Goal: Information Seeking & Learning: Learn about a topic

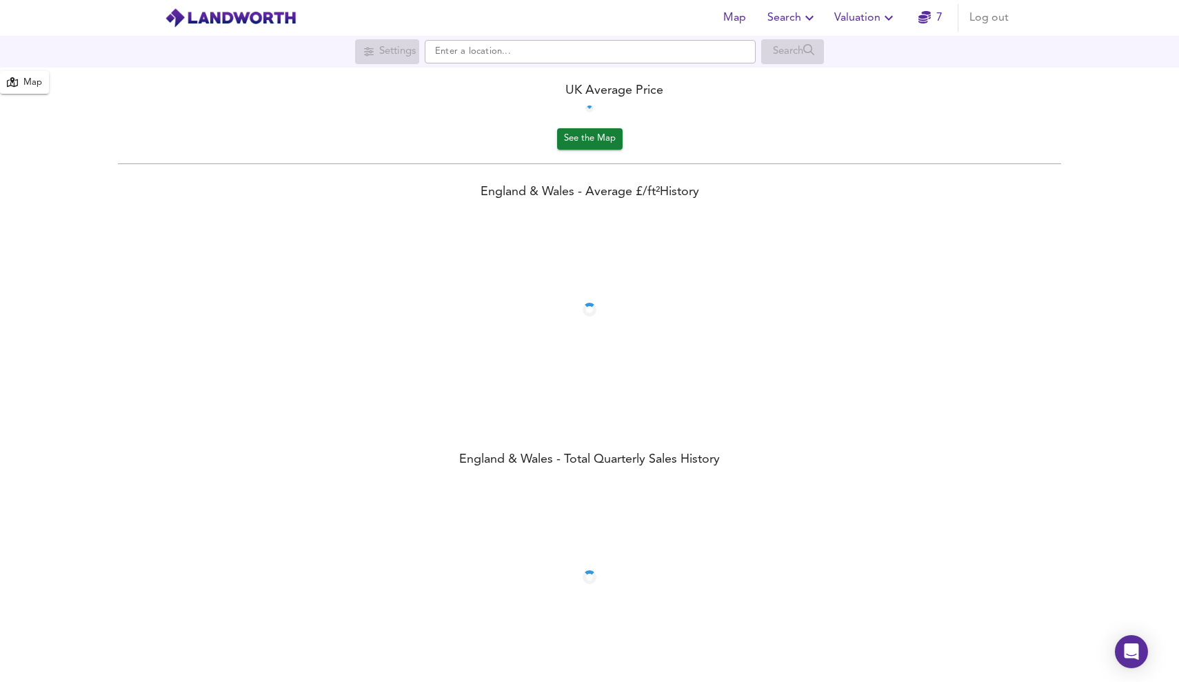
click at [874, 15] on span "Valuation" at bounding box center [865, 17] width 63 height 19
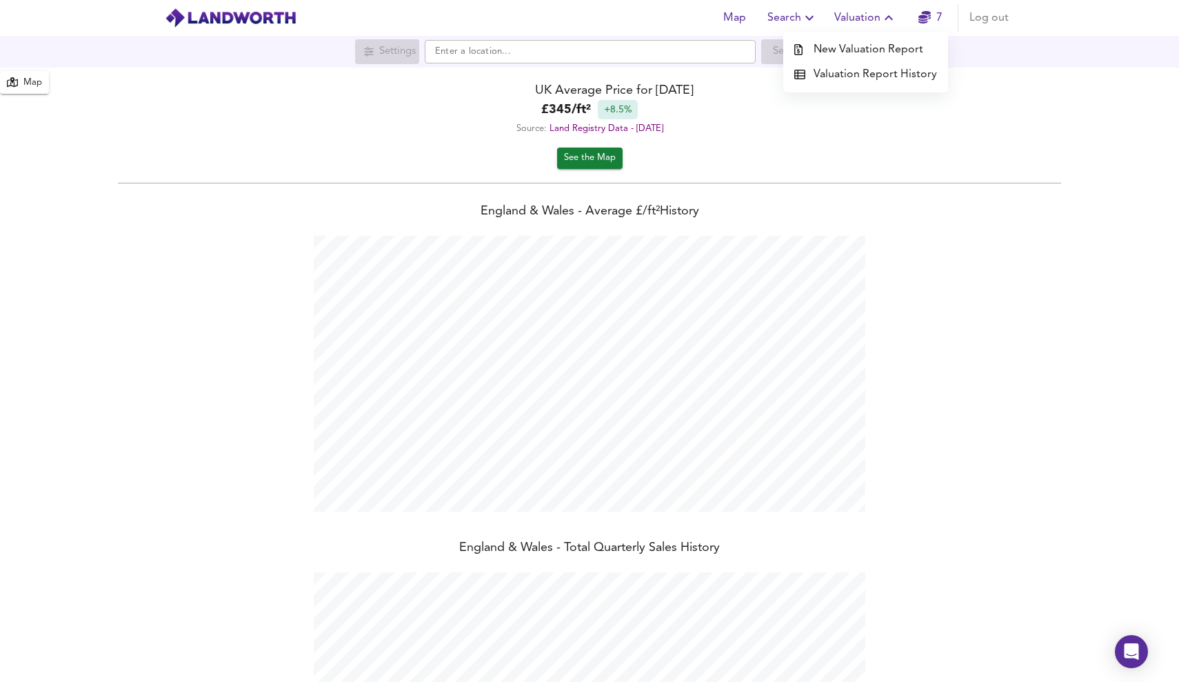
scroll to position [682, 1179]
click at [872, 52] on li "New Valuation Report" at bounding box center [865, 49] width 165 height 25
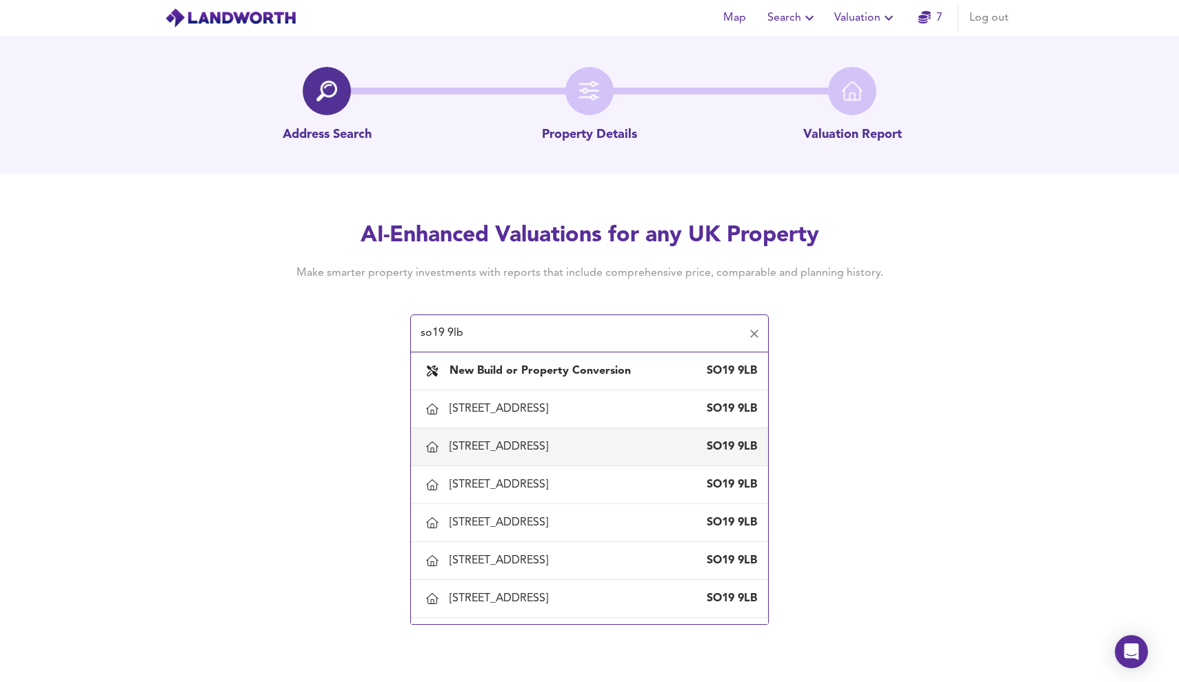
click at [526, 454] on div "[STREET_ADDRESS]" at bounding box center [502, 446] width 104 height 15
type input "[STREET_ADDRESS]"
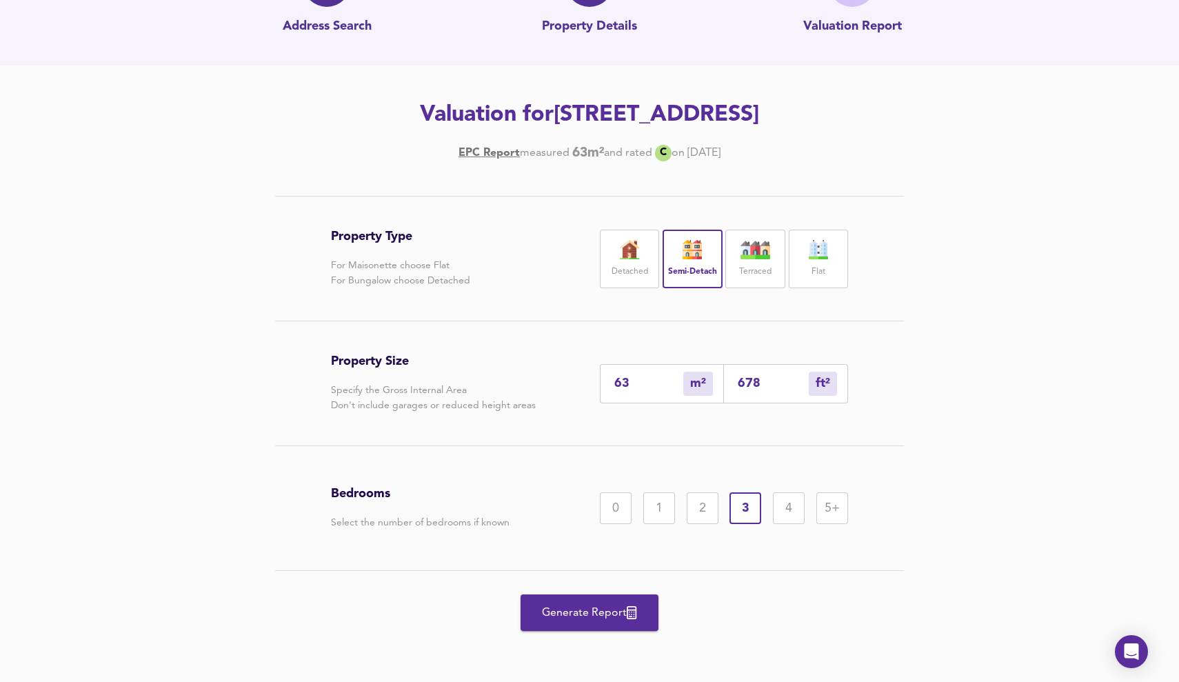
scroll to position [139, 0]
click at [598, 619] on span "Generate Report" at bounding box center [589, 612] width 110 height 19
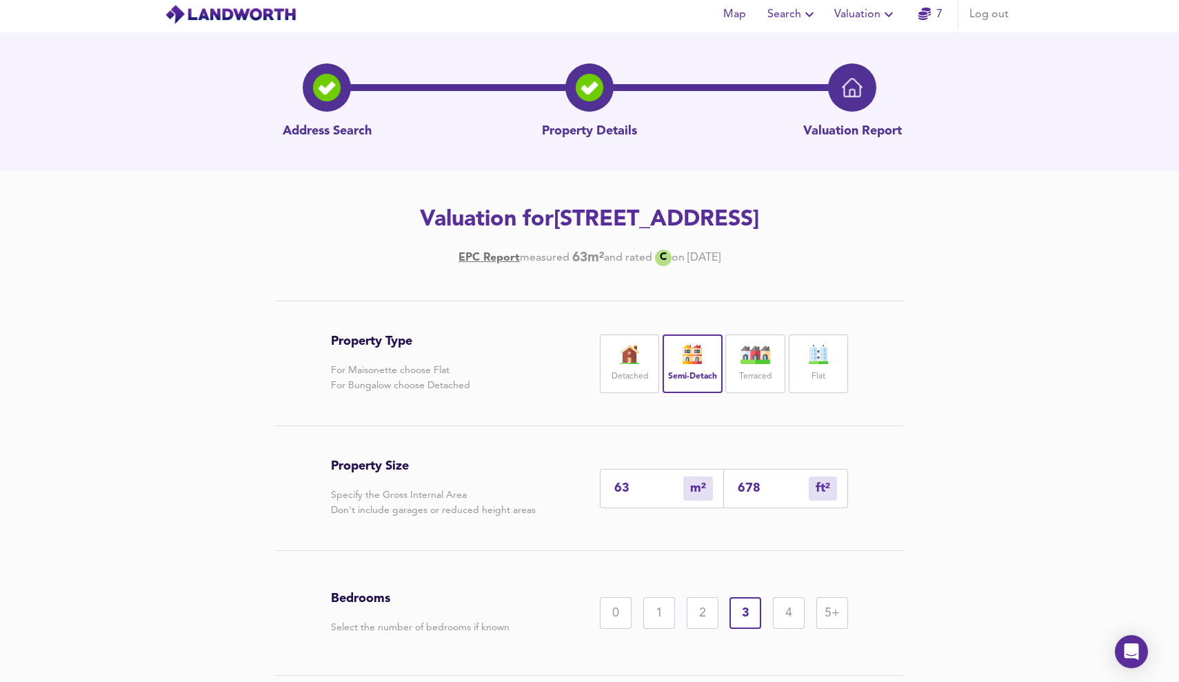
scroll to position [0, 0]
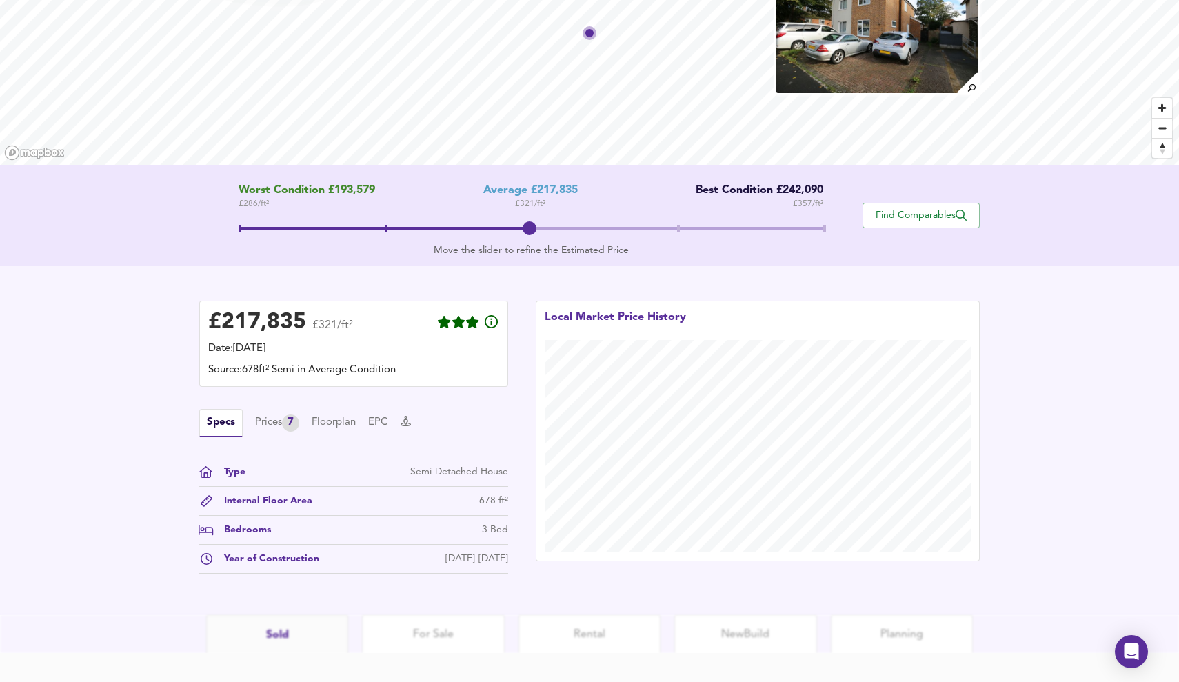
scroll to position [123, 0]
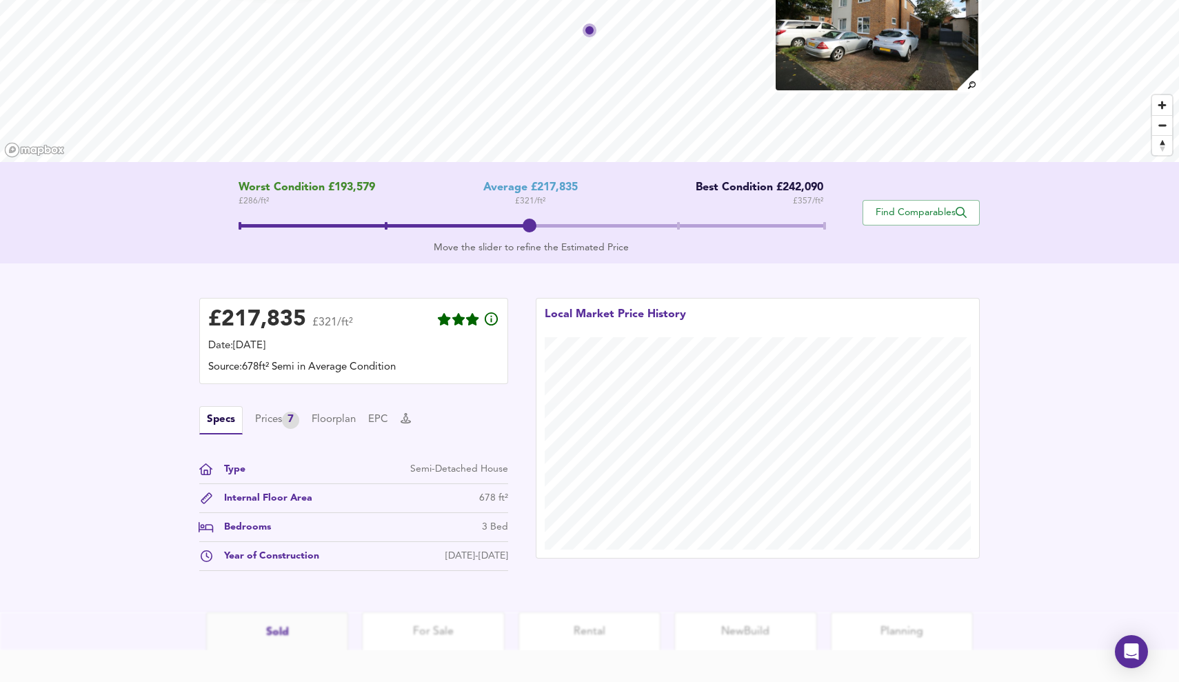
click at [682, 219] on span at bounding box center [531, 227] width 585 height 25
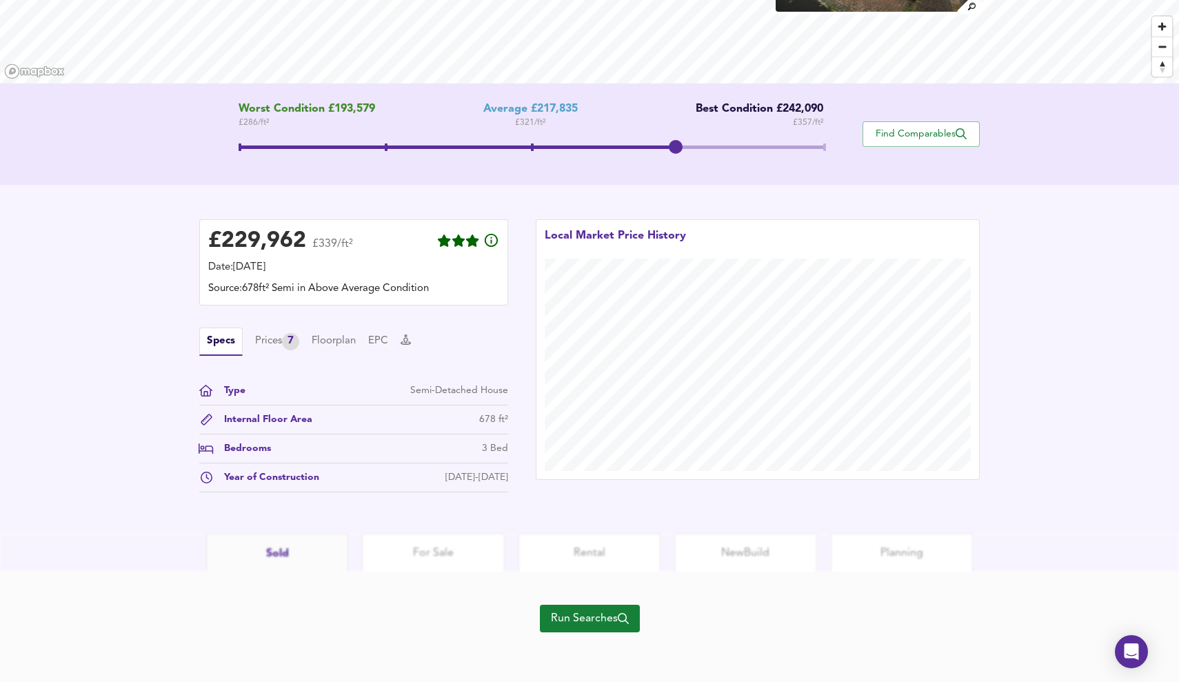
scroll to position [203, 0]
click at [924, 133] on span "Find Comparables" at bounding box center [921, 134] width 102 height 13
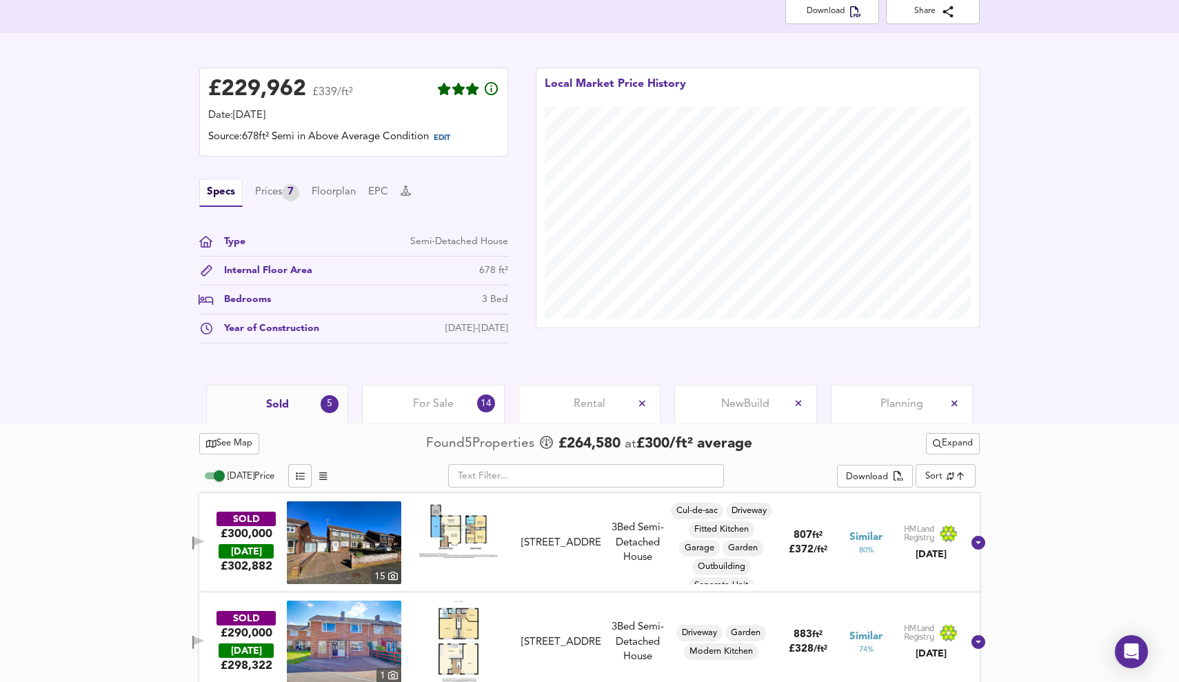
scroll to position [296, 0]
click at [590, 404] on span "Rental" at bounding box center [590, 404] width 32 height 15
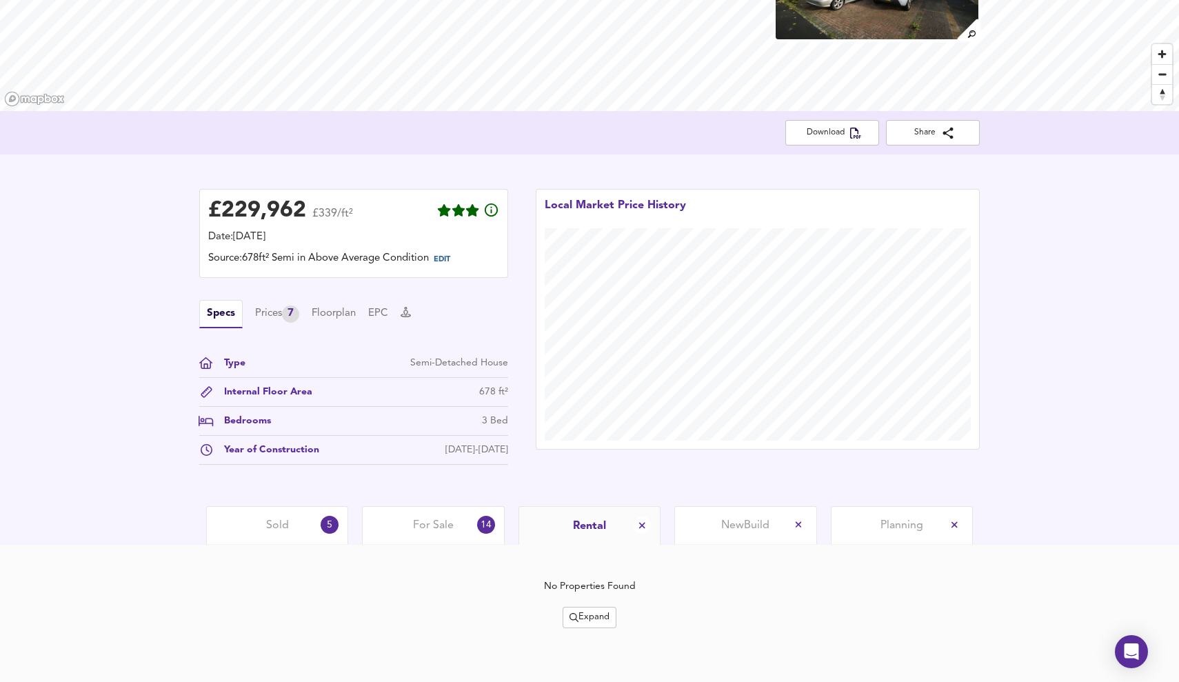
scroll to position [174, 0]
click at [582, 619] on span "Expand" at bounding box center [590, 618] width 40 height 16
click at [597, 589] on icon at bounding box center [593, 591] width 17 height 10
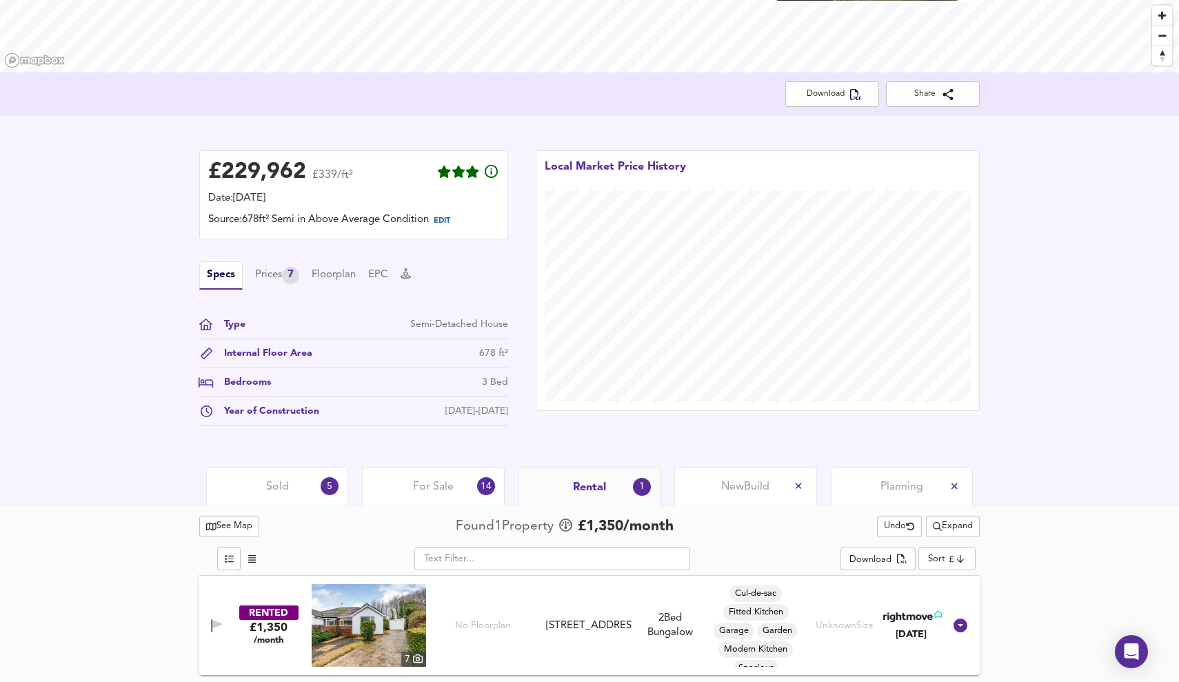
scroll to position [213, 0]
click at [955, 528] on span "Expand" at bounding box center [953, 527] width 40 height 16
click at [976, 550] on li "¼ mile ½ mile" at bounding box center [950, 554] width 128 height 22
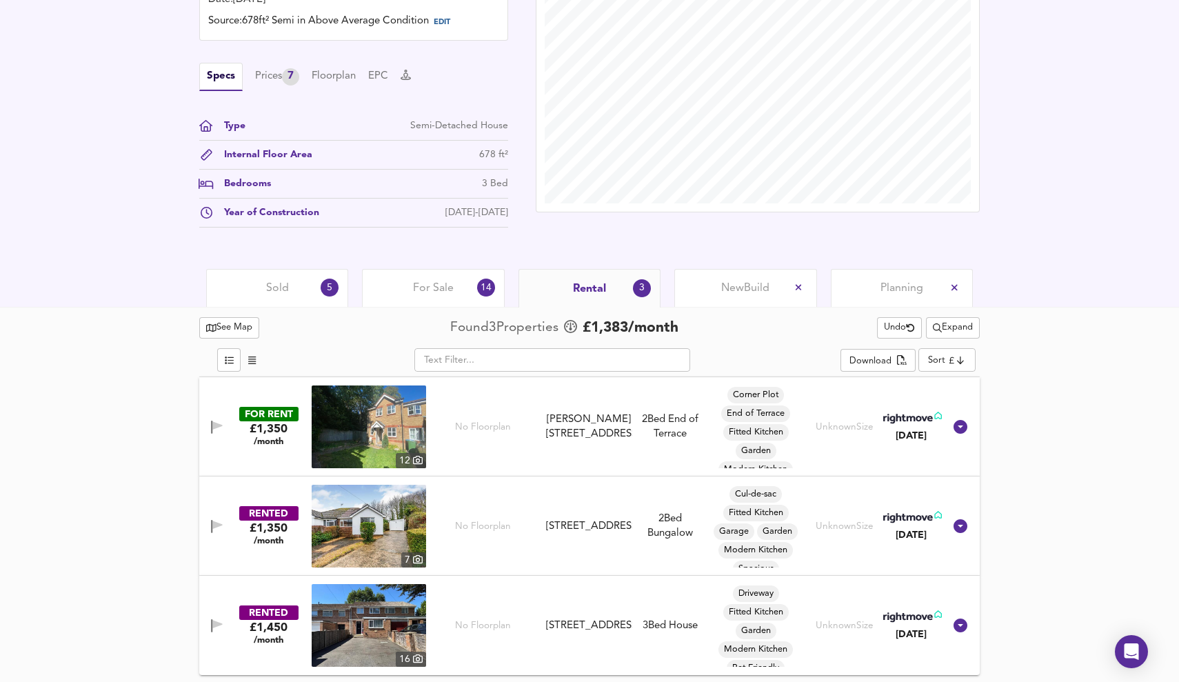
scroll to position [412, 0]
click at [951, 329] on span "Expand" at bounding box center [953, 328] width 40 height 16
click at [987, 356] on li "½ mile 1 mile" at bounding box center [950, 355] width 128 height 22
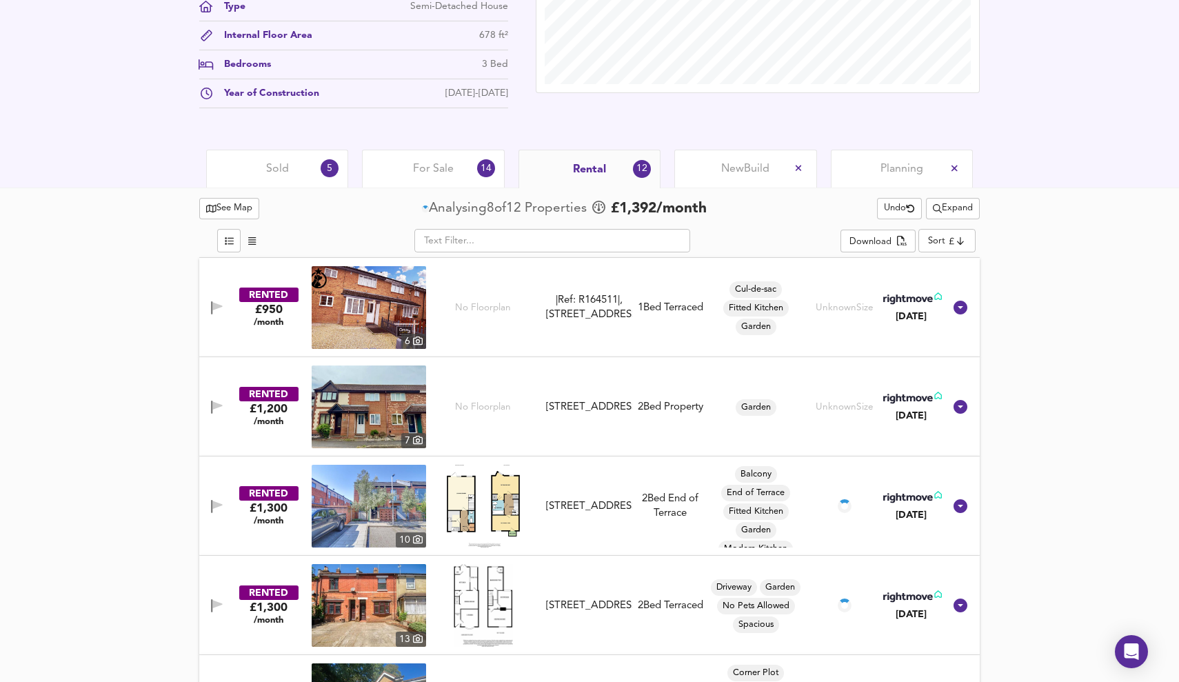
scroll to position [532, 0]
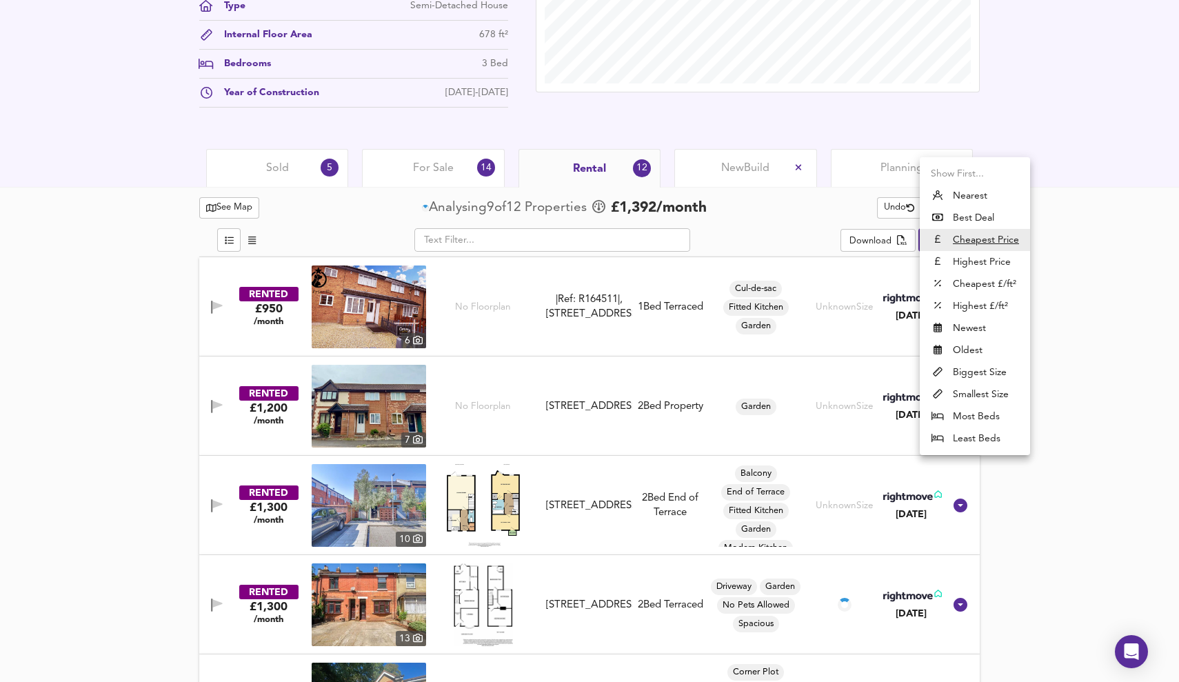
click at [971, 195] on li "Nearest" at bounding box center [975, 196] width 110 height 22
type input "distancetocenter"
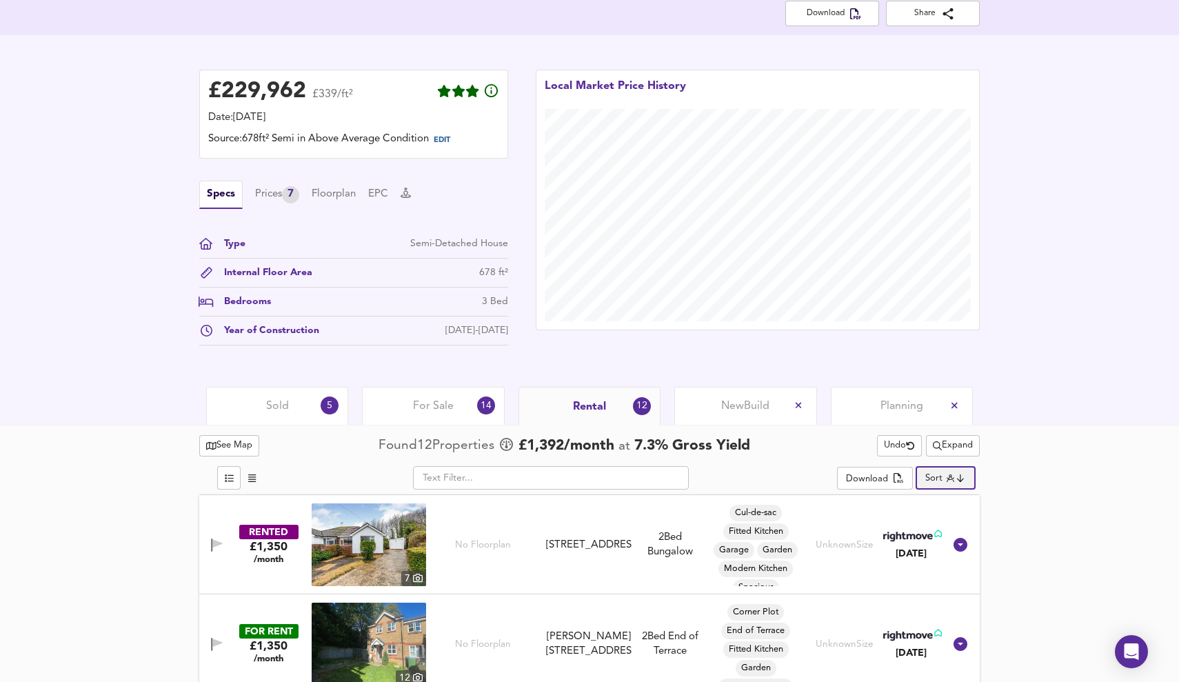
scroll to position [321, 0]
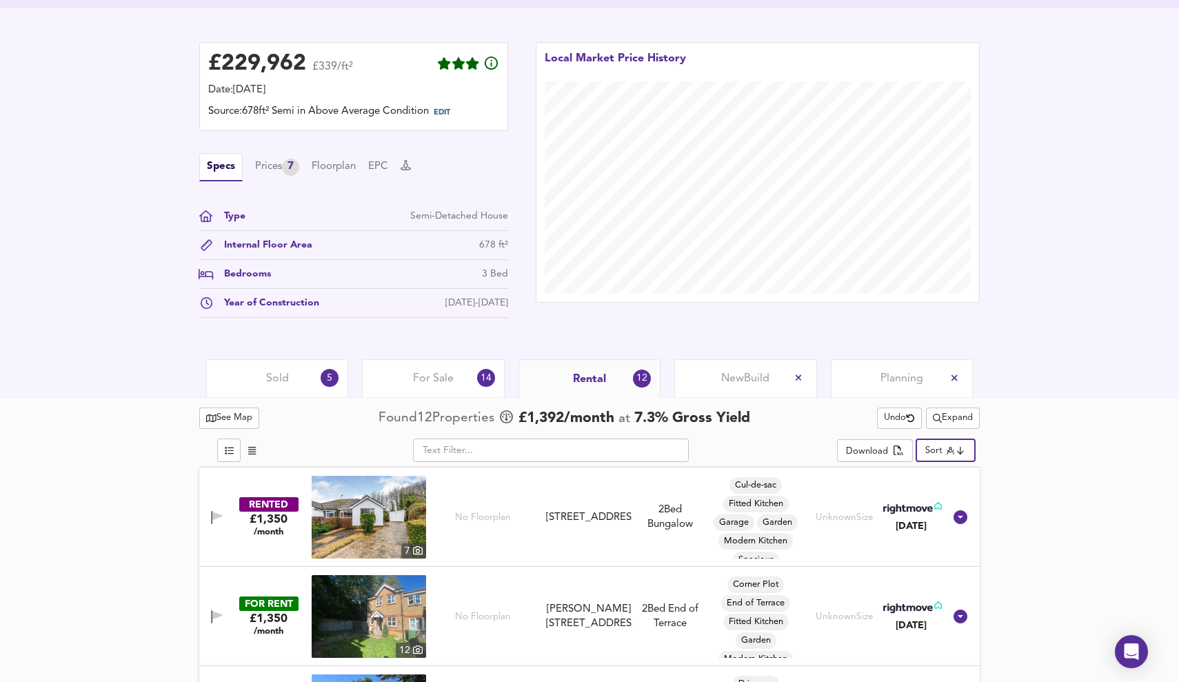
click at [435, 385] on span "For Sale" at bounding box center [433, 378] width 41 height 15
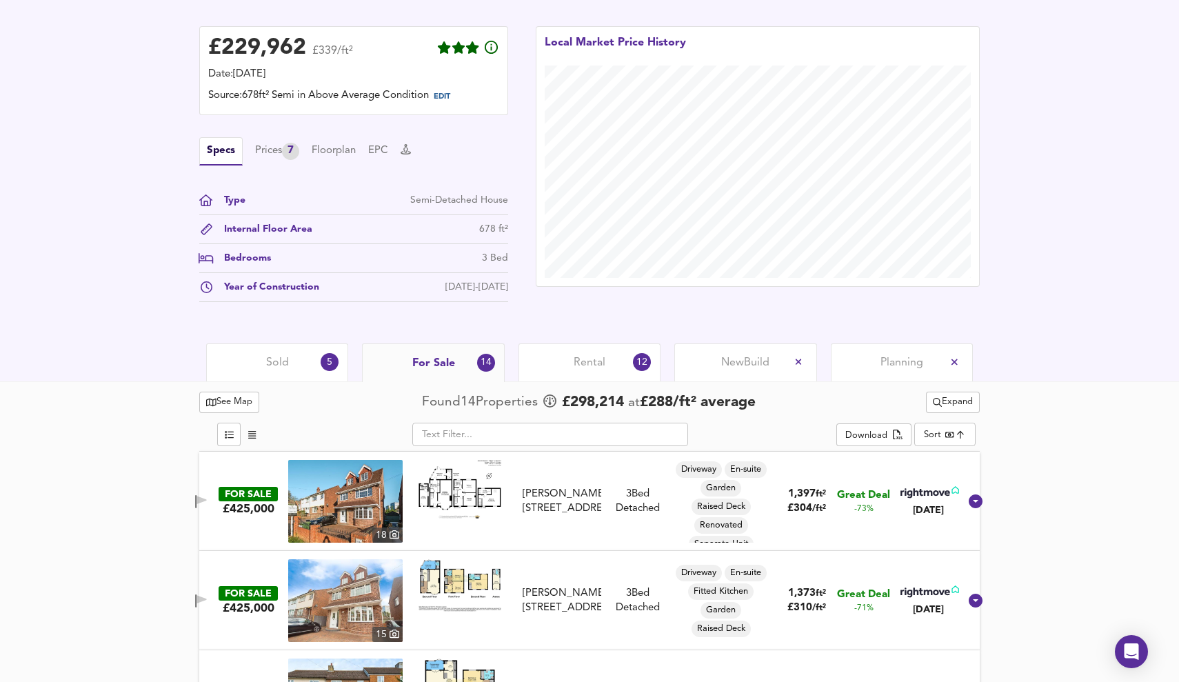
scroll to position [344, 0]
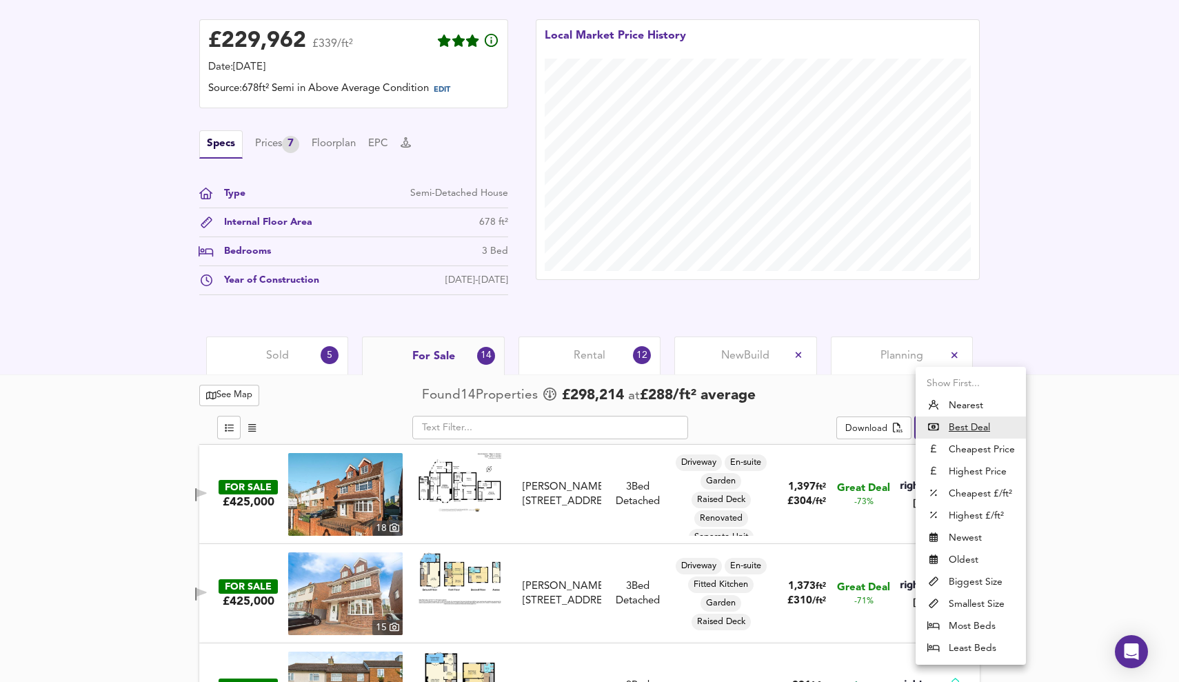
click at [1053, 437] on div at bounding box center [589, 341] width 1179 height 682
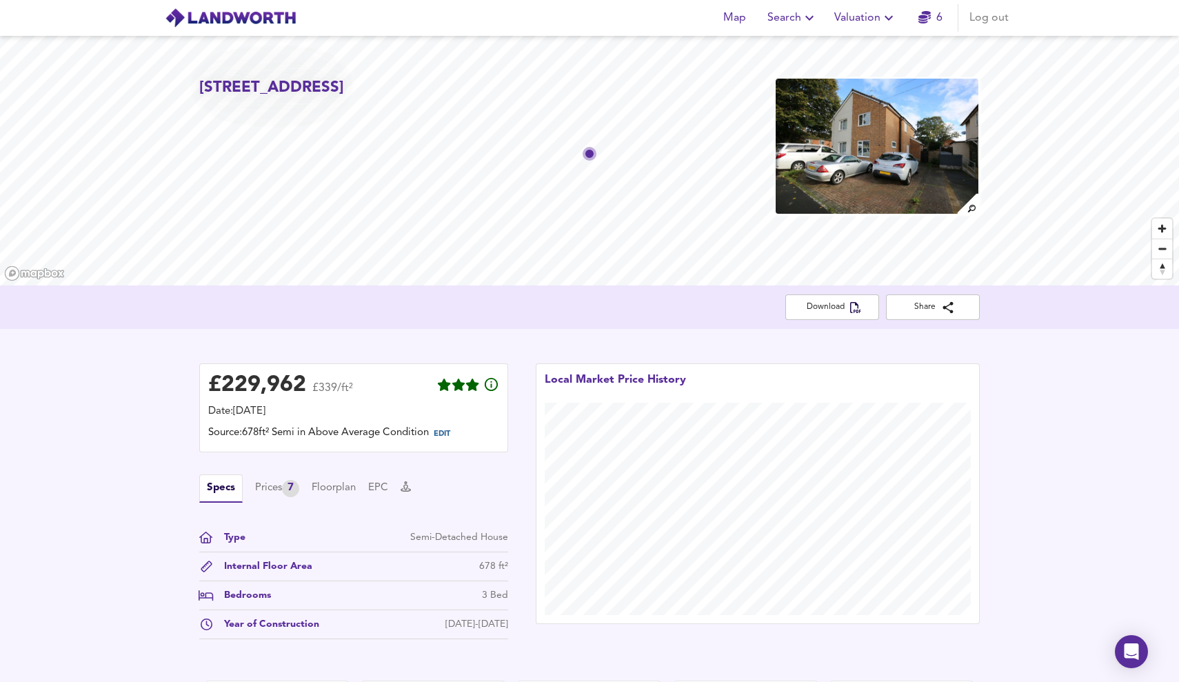
scroll to position [0, 0]
click at [863, 16] on span "Valuation" at bounding box center [865, 17] width 63 height 19
click at [856, 45] on li "New Valuation Report" at bounding box center [865, 49] width 165 height 25
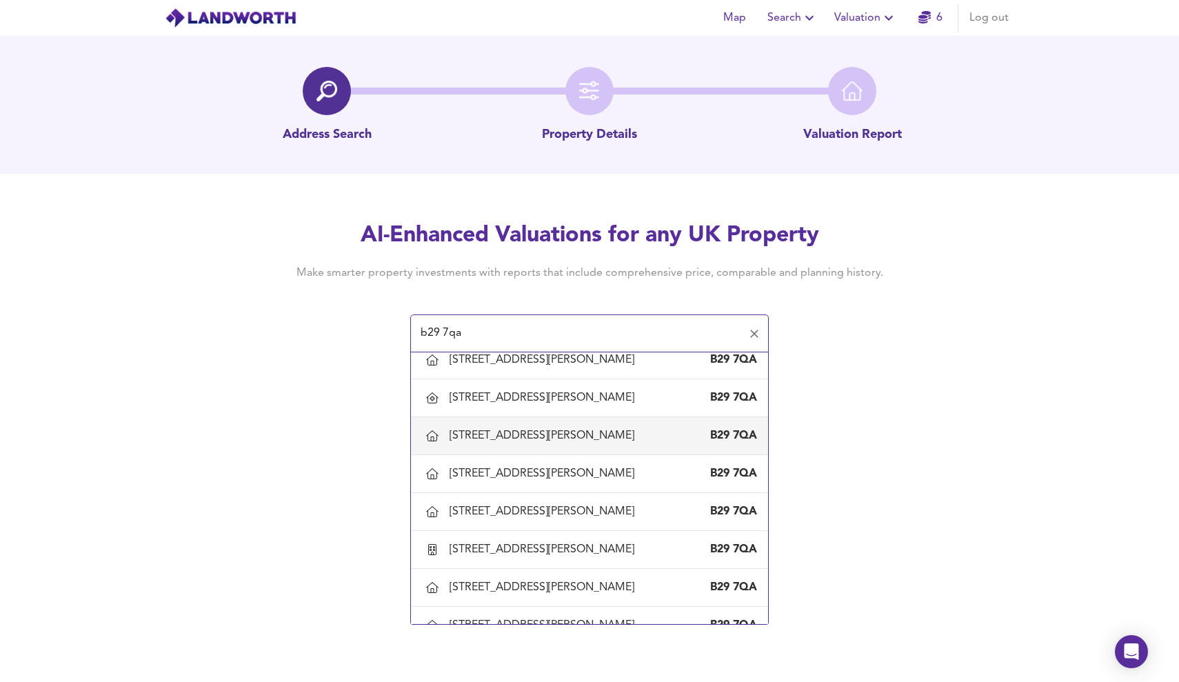
scroll to position [543, 0]
click at [520, 553] on div "[STREET_ADDRESS][PERSON_NAME]" at bounding box center [545, 548] width 190 height 15
type input "[STREET_ADDRESS][PERSON_NAME]"
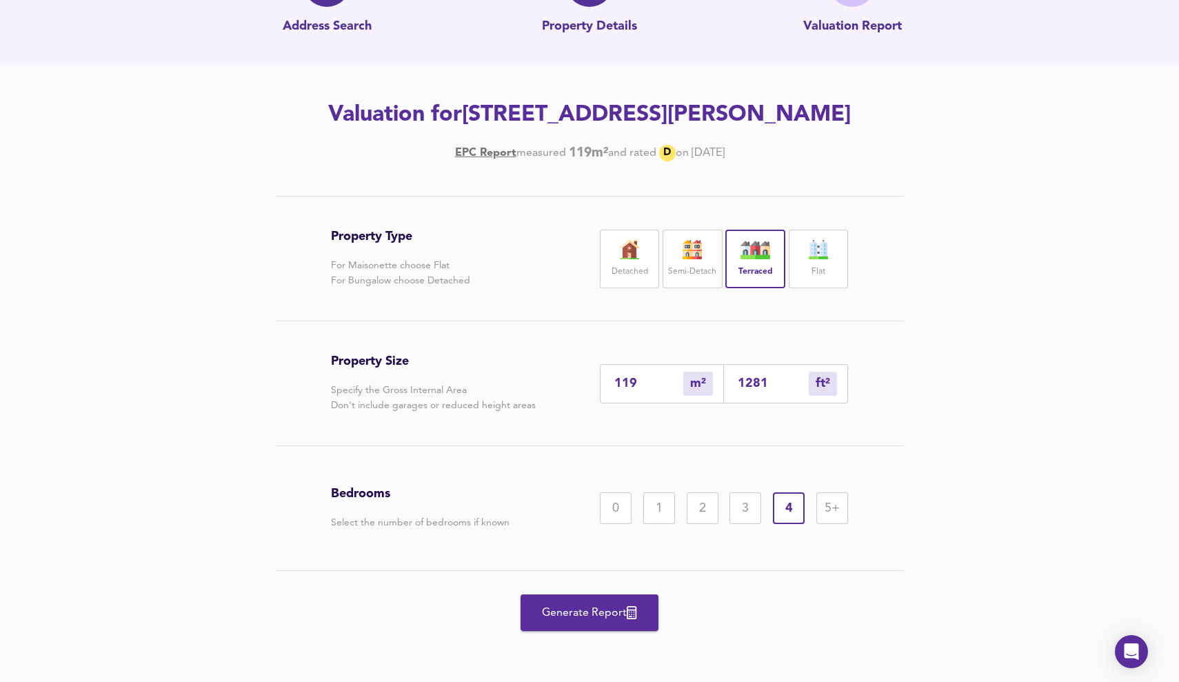
scroll to position [108, 0]
click at [614, 612] on span "Generate Report" at bounding box center [589, 612] width 110 height 19
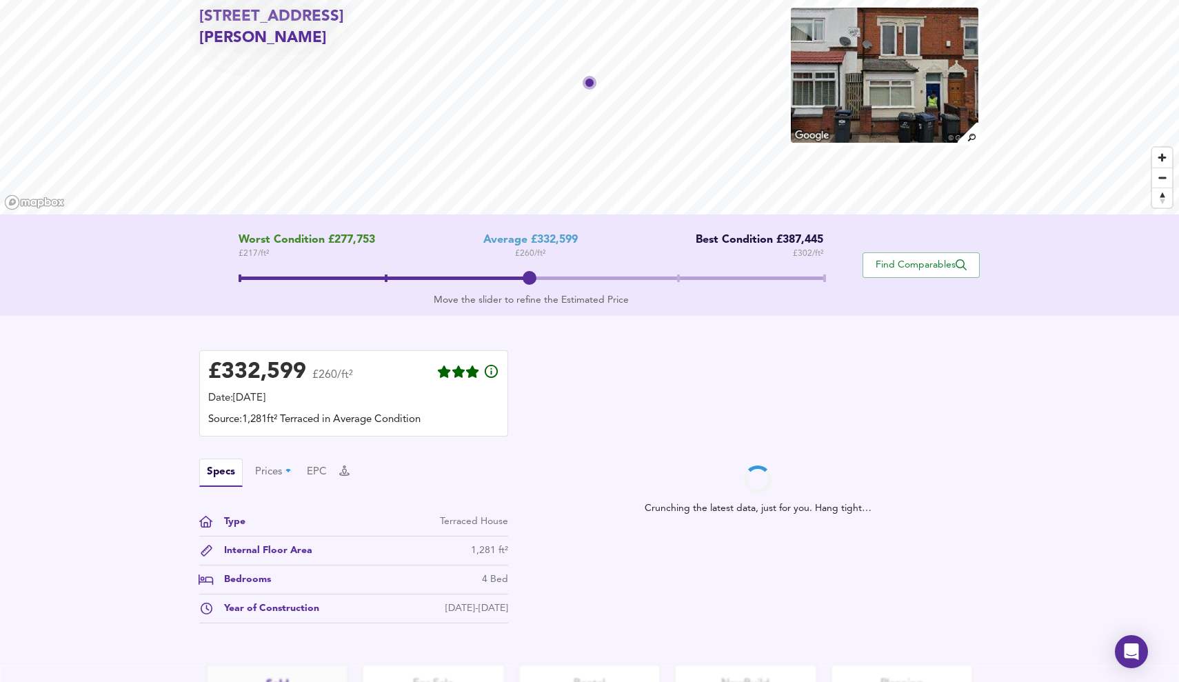
scroll to position [72, 0]
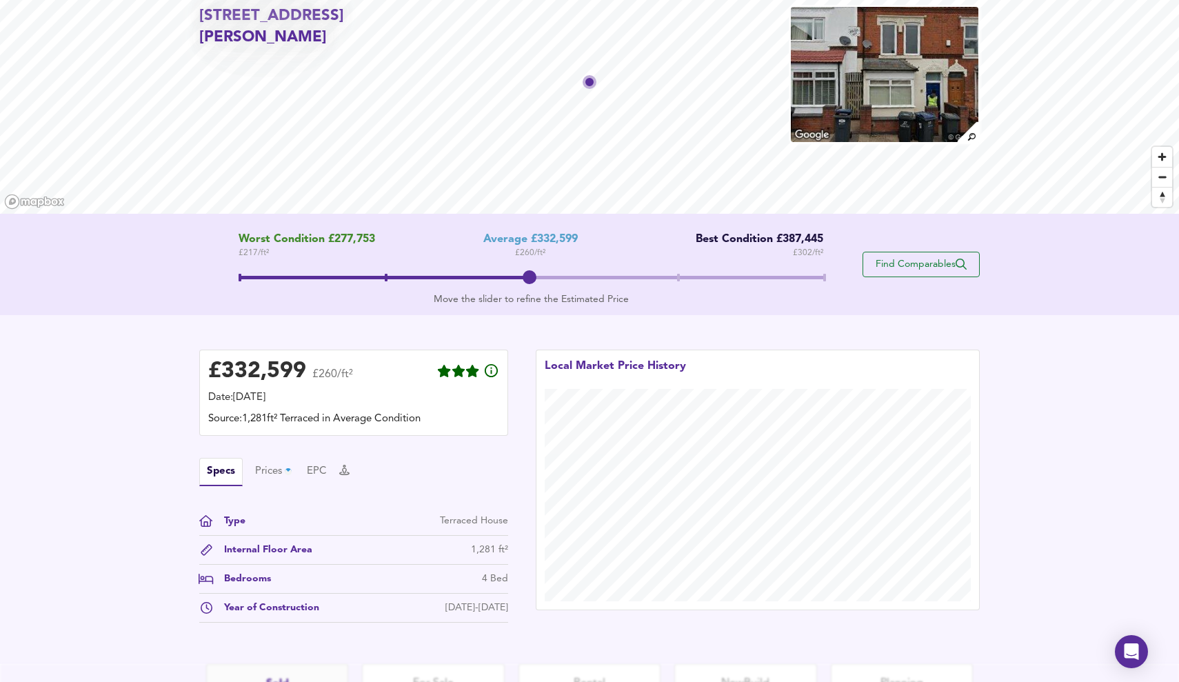
click at [927, 263] on span "Find Comparables" at bounding box center [921, 264] width 102 height 13
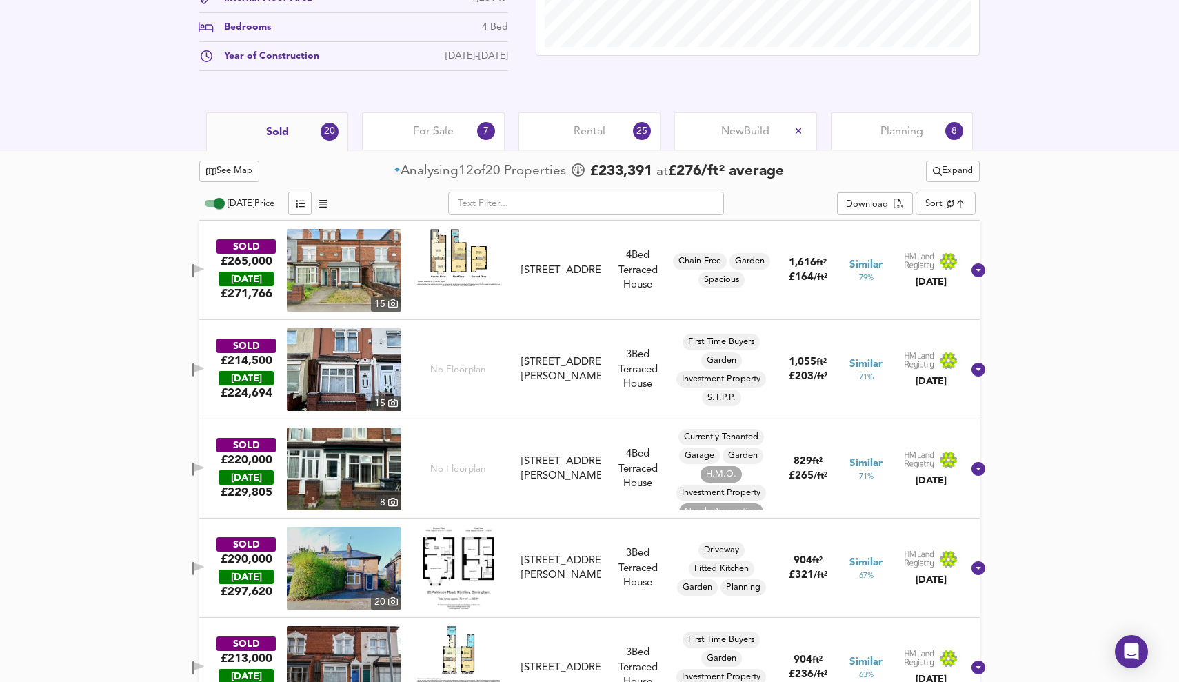
scroll to position [568, 0]
click at [428, 130] on span "For Sale" at bounding box center [433, 132] width 41 height 15
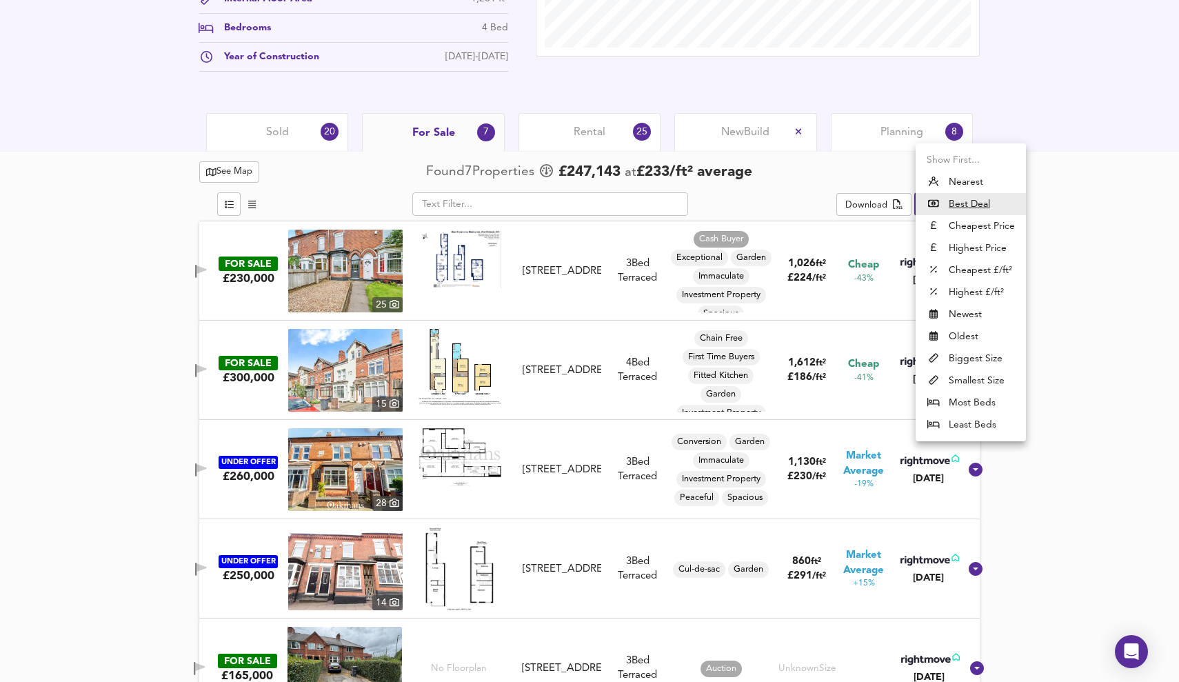
click at [1052, 204] on div at bounding box center [589, 341] width 1179 height 682
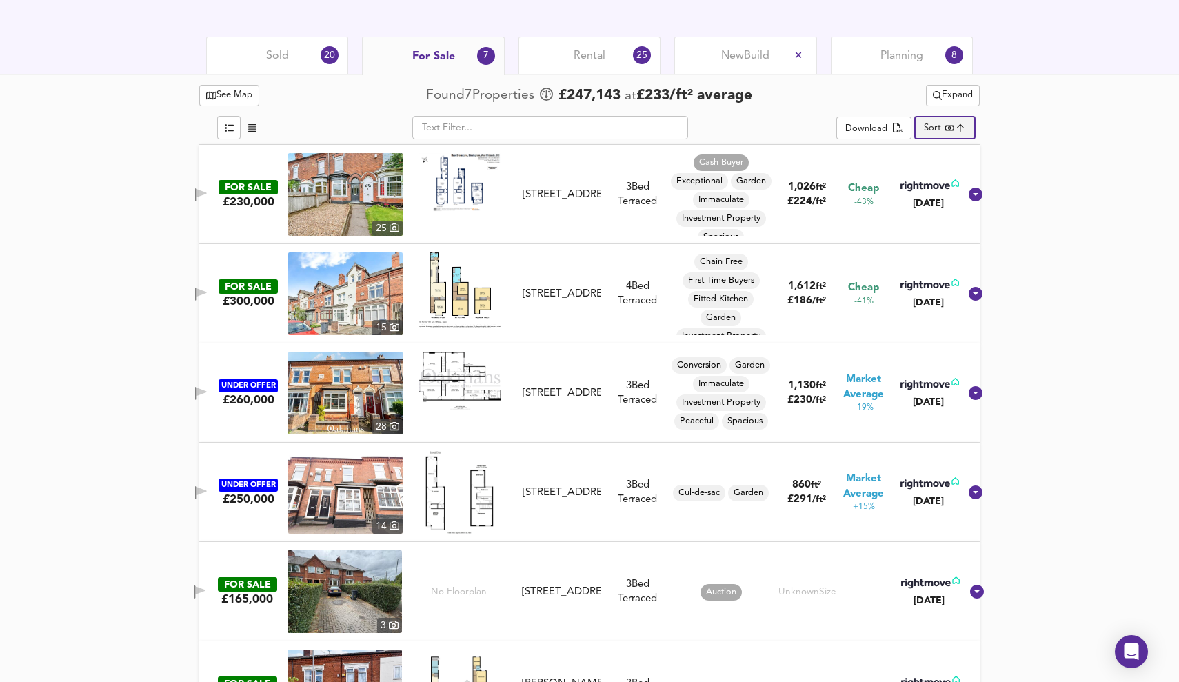
scroll to position [645, 0]
click at [593, 49] on span "Rental" at bounding box center [590, 55] width 32 height 15
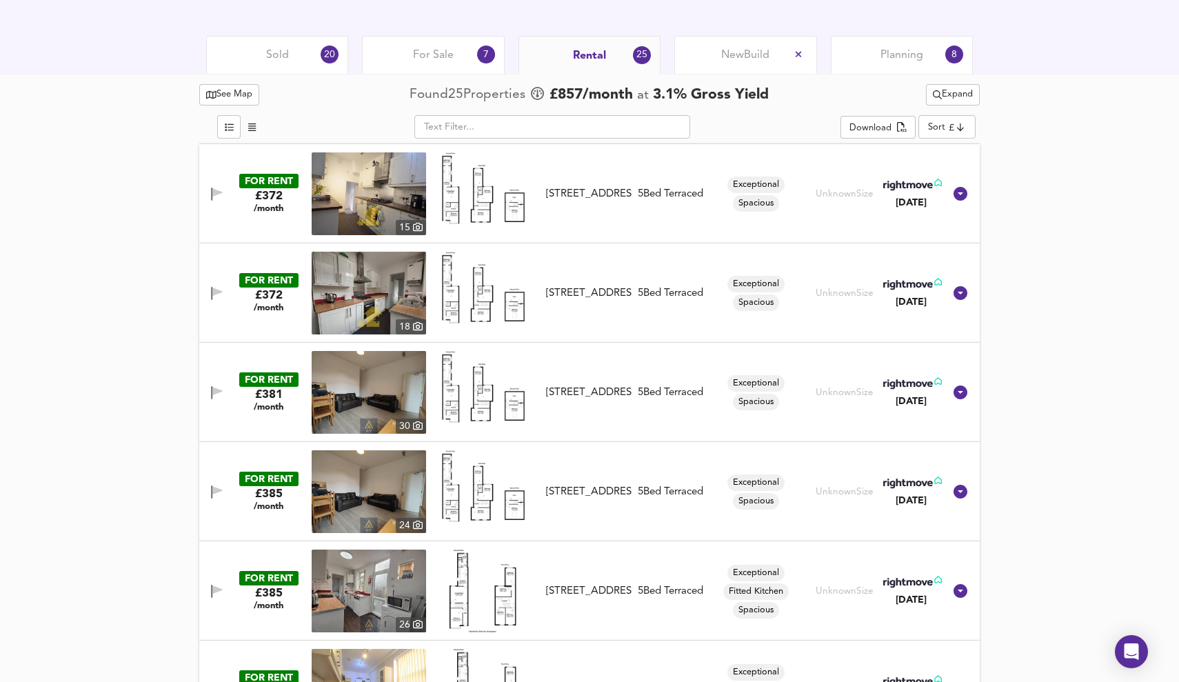
click at [450, 54] on span "For Sale" at bounding box center [433, 55] width 41 height 15
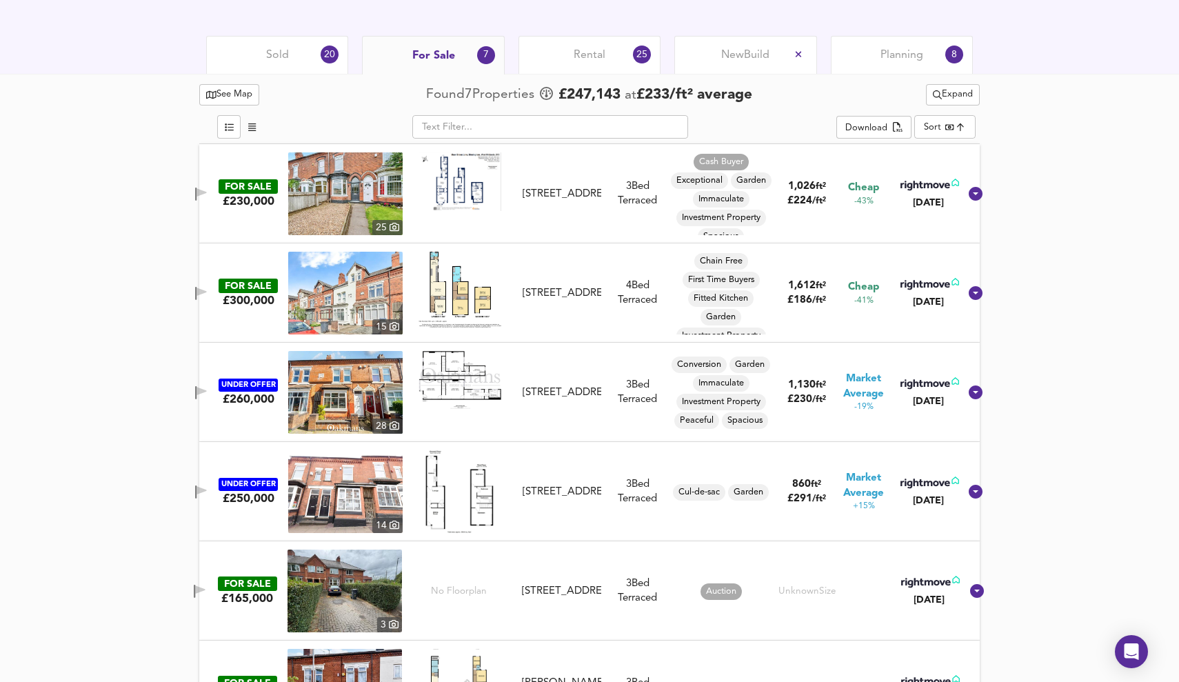
click at [614, 52] on div "Rental 25" at bounding box center [590, 55] width 142 height 38
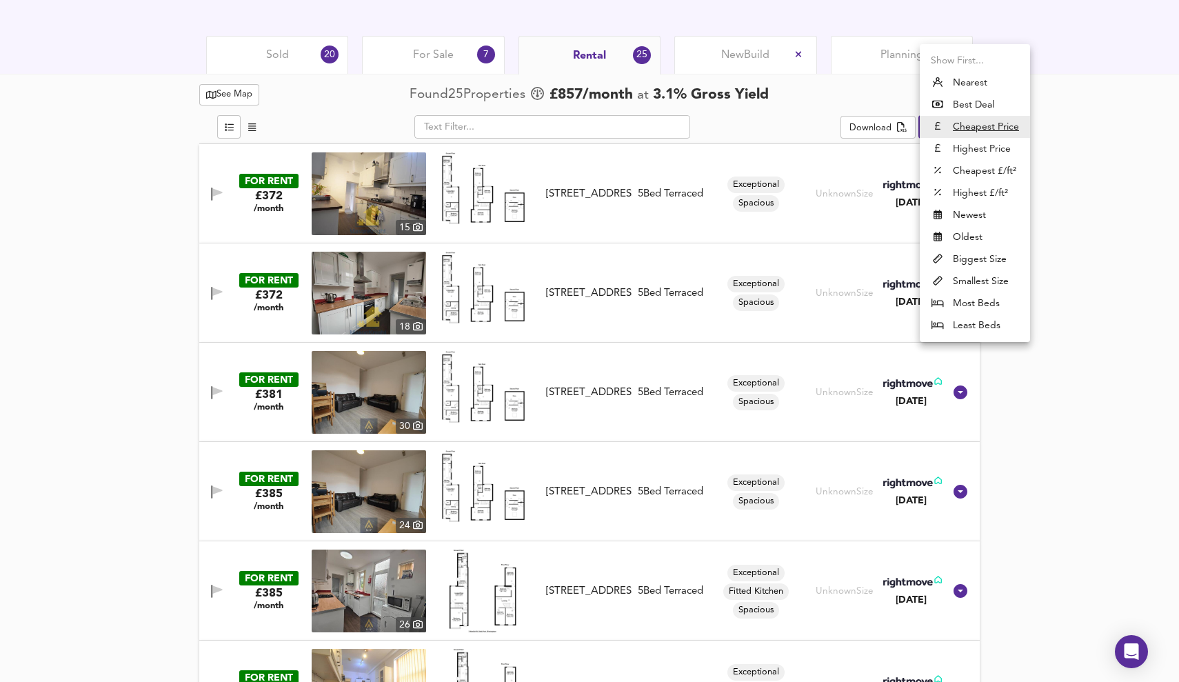
click at [974, 85] on li "Nearest" at bounding box center [975, 83] width 110 height 22
type input "distancetocenter"
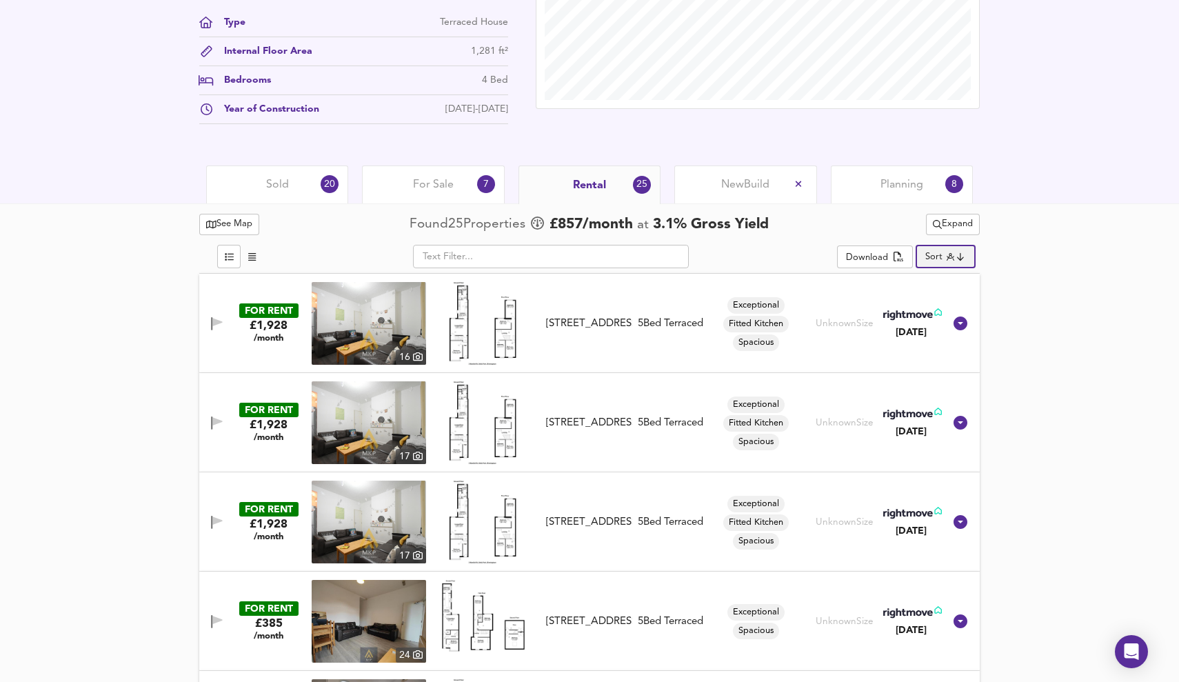
scroll to position [516, 0]
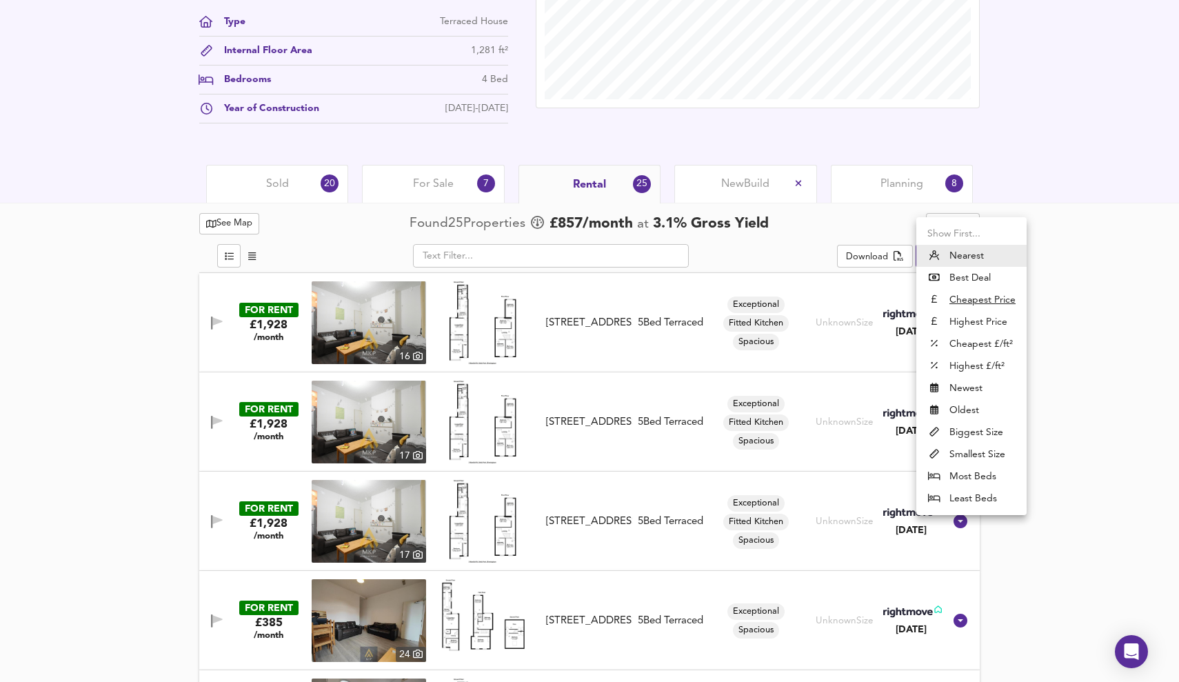
click at [1085, 269] on div at bounding box center [589, 341] width 1179 height 682
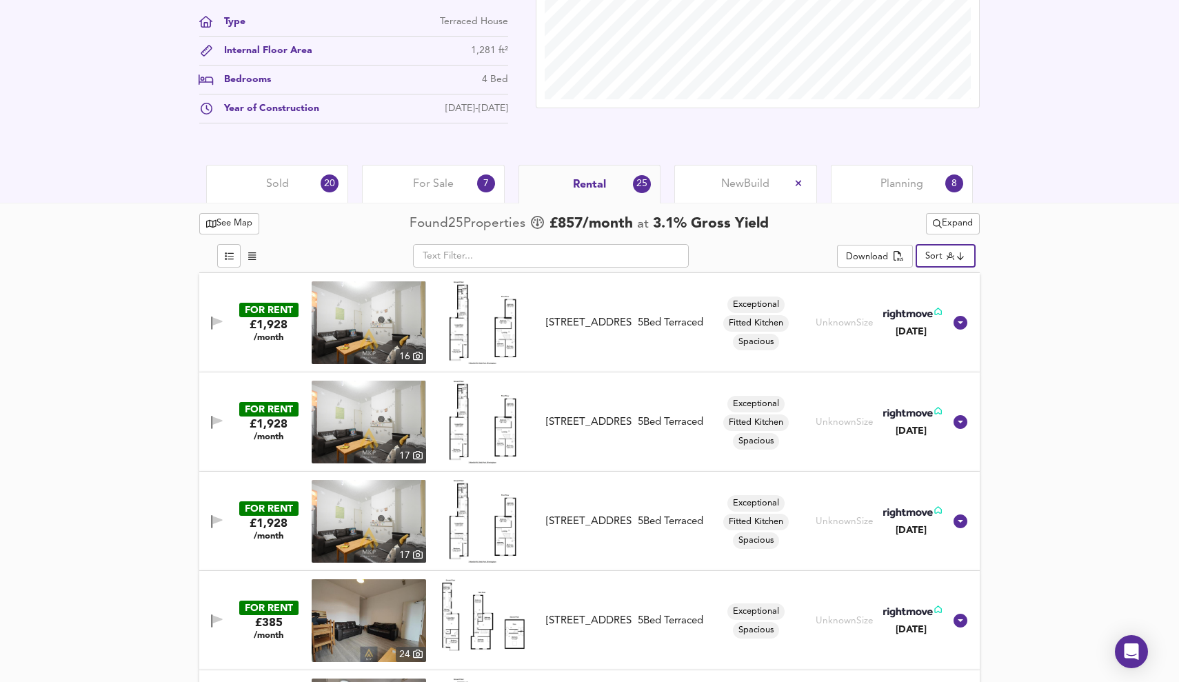
click at [365, 319] on img at bounding box center [369, 322] width 114 height 83
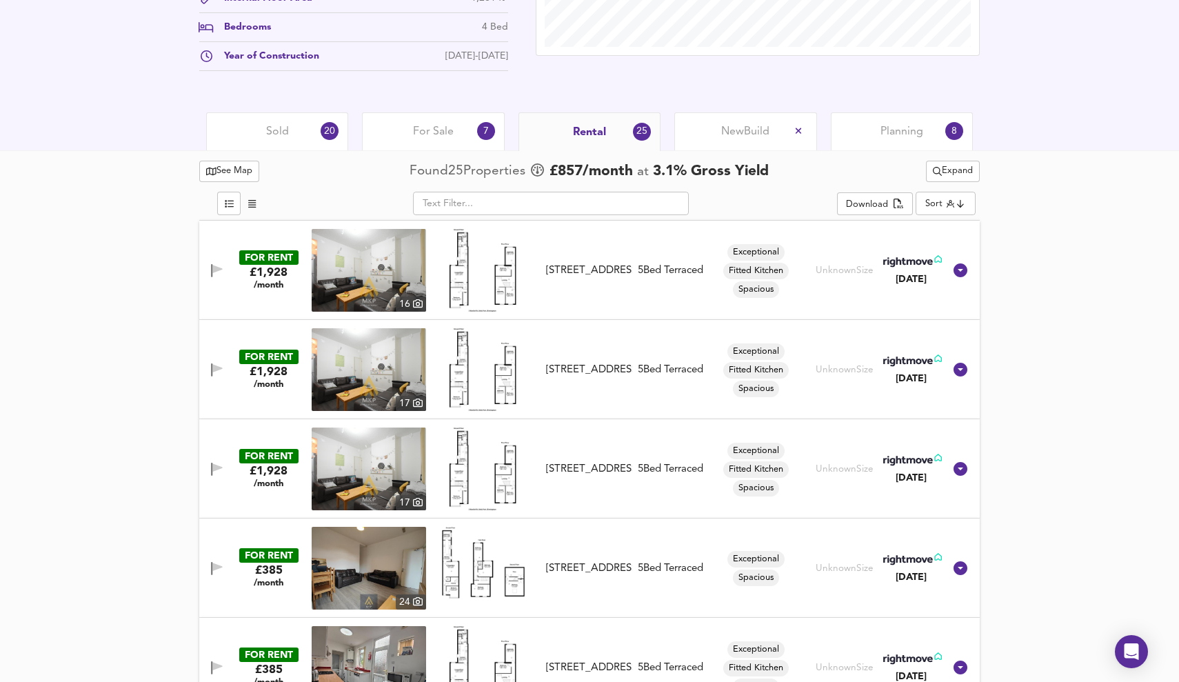
scroll to position [567, 0]
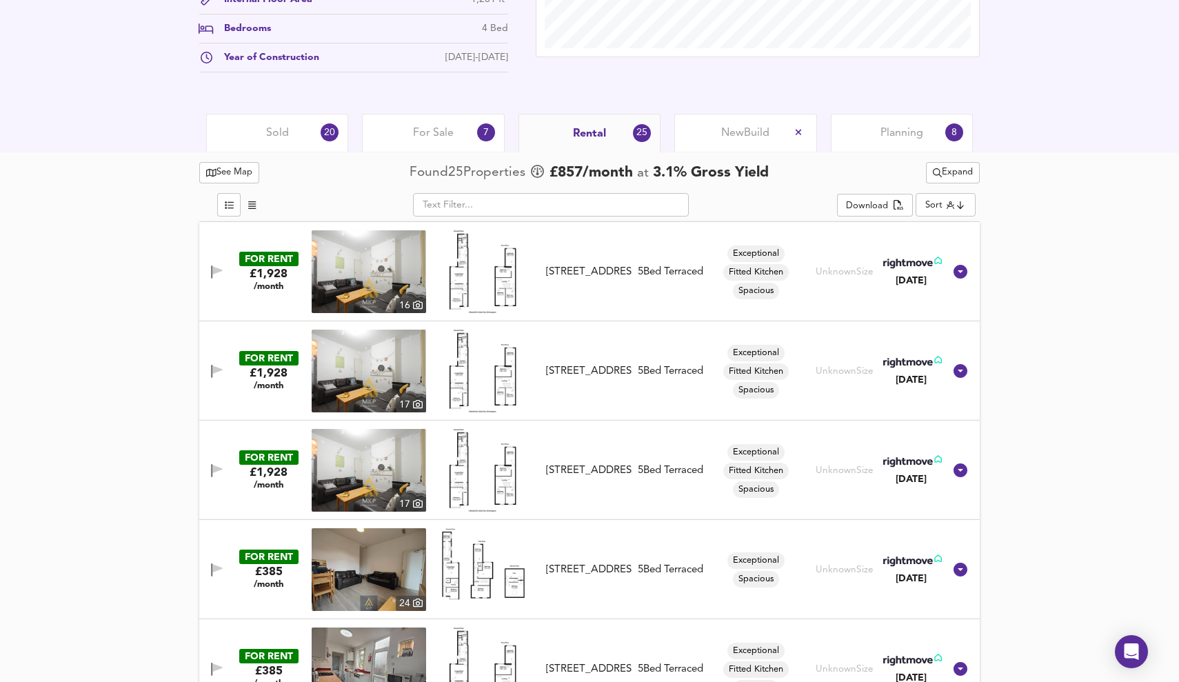
click at [429, 130] on span "For Sale" at bounding box center [433, 133] width 41 height 15
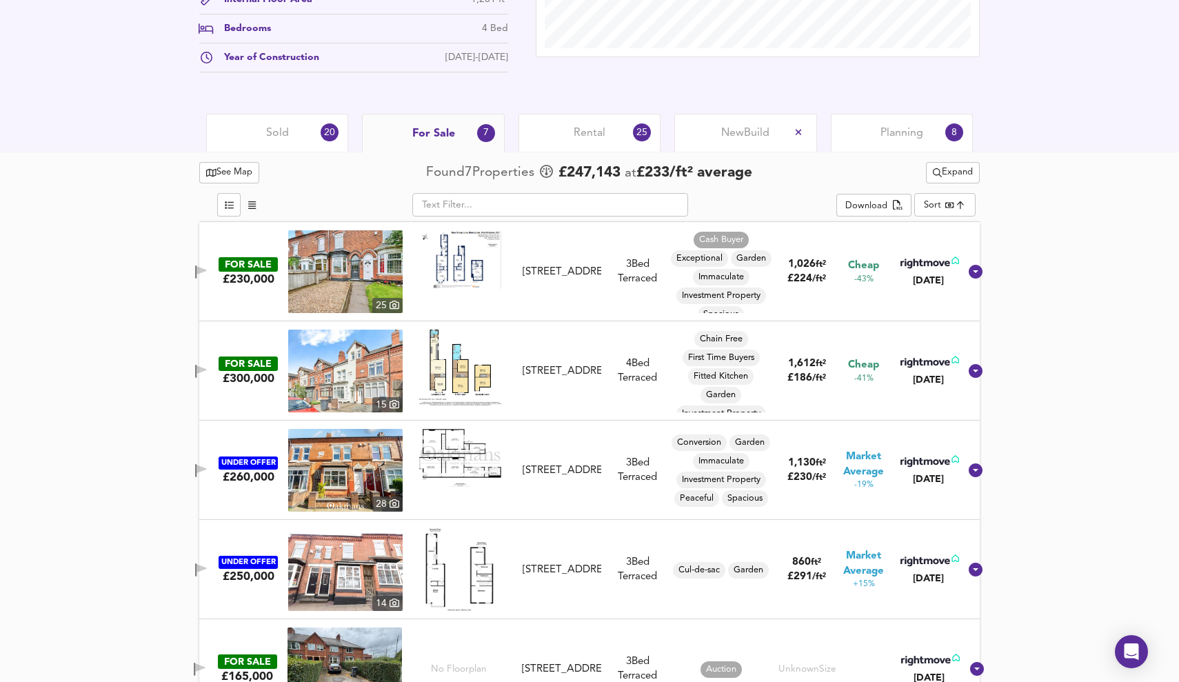
click at [600, 137] on span "Rental" at bounding box center [590, 133] width 32 height 15
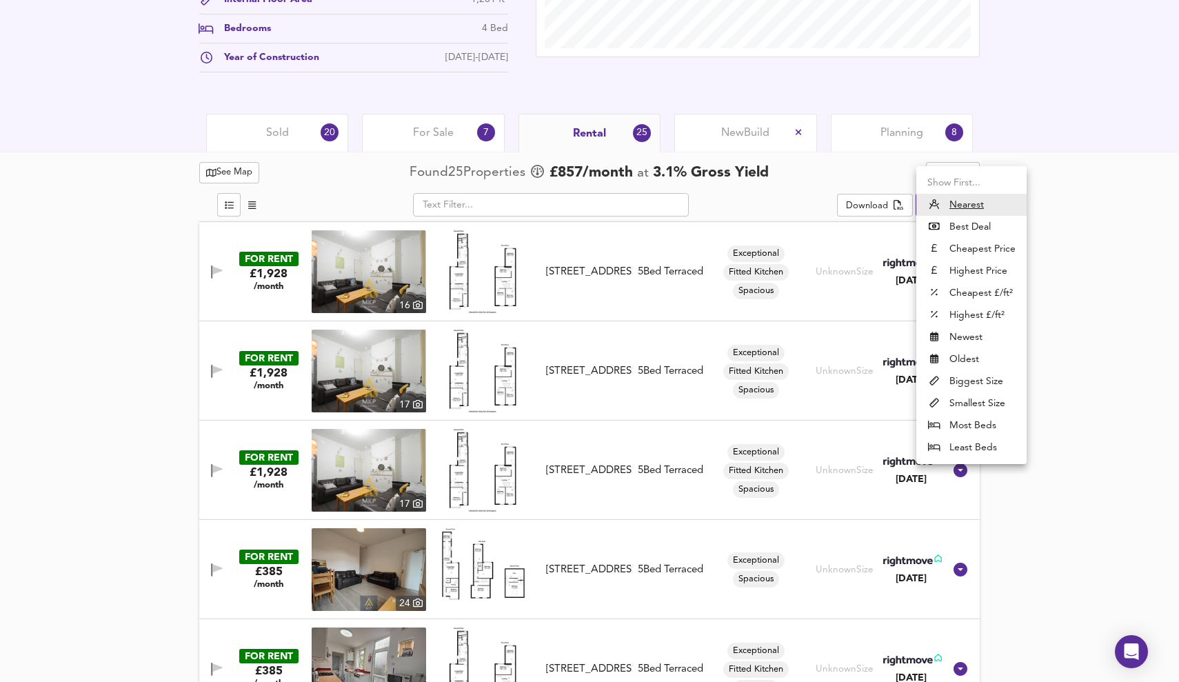
click at [1079, 205] on div at bounding box center [589, 341] width 1179 height 682
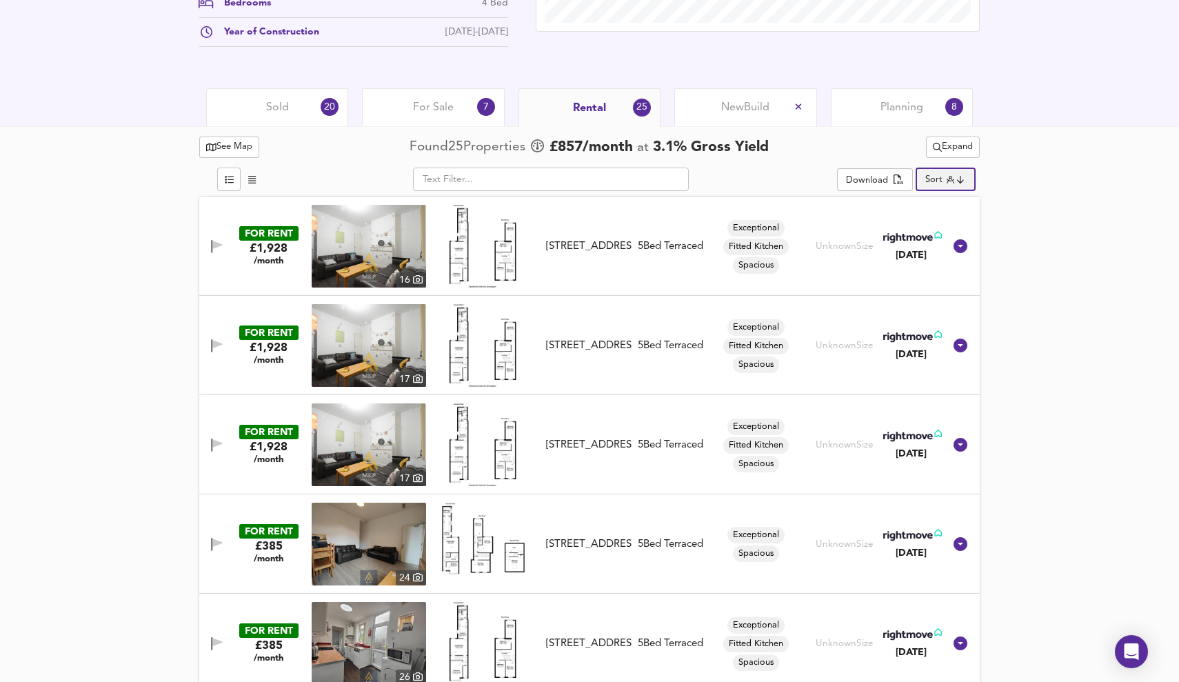
scroll to position [586, 0]
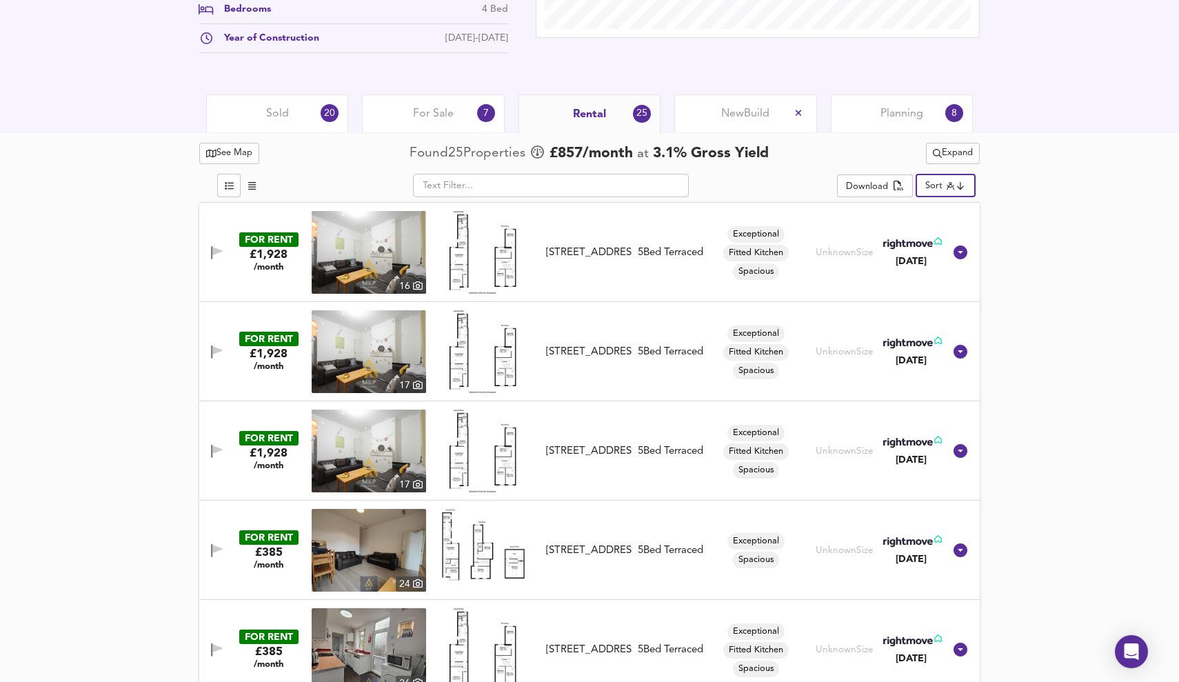
click at [426, 111] on span "For Sale" at bounding box center [433, 113] width 41 height 15
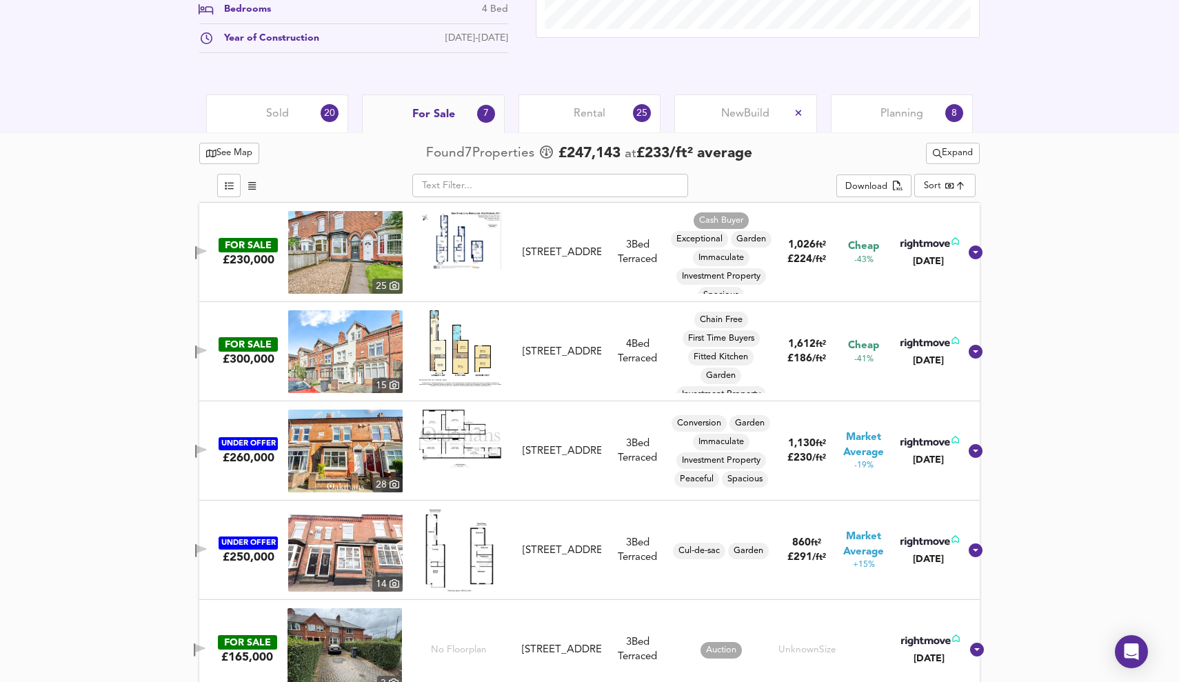
click at [956, 152] on span "Expand" at bounding box center [953, 153] width 40 height 16
click at [972, 181] on li "¼ mile ½ mile" at bounding box center [952, 181] width 139 height 22
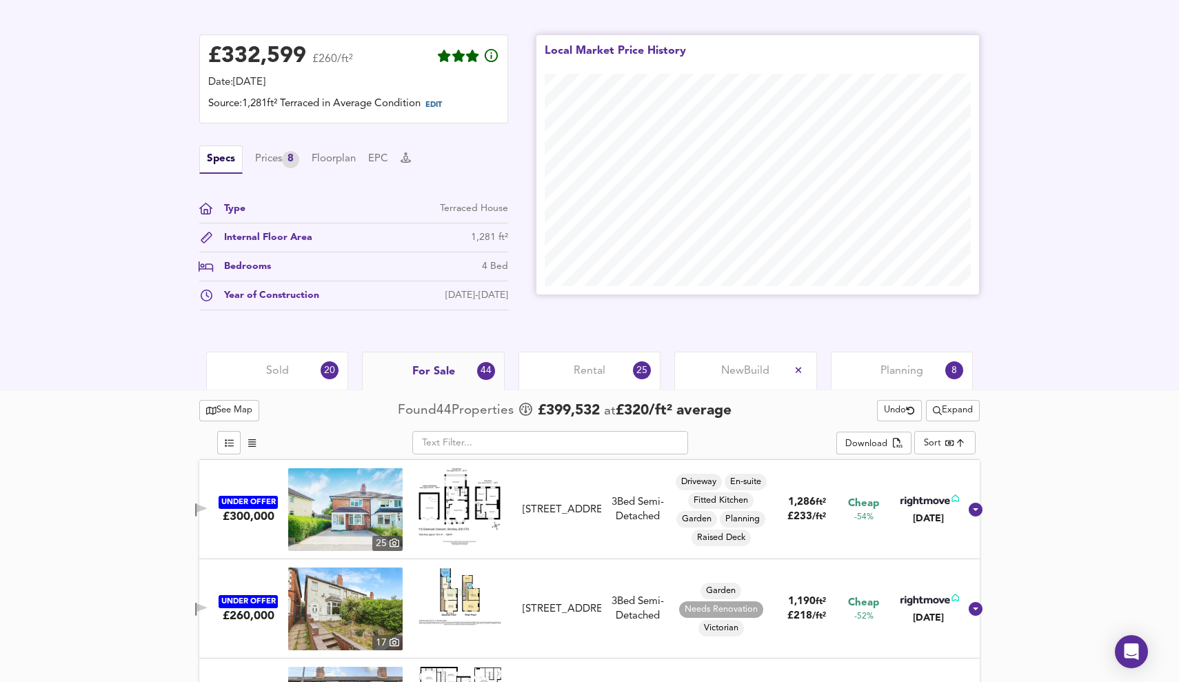
scroll to position [355, 0]
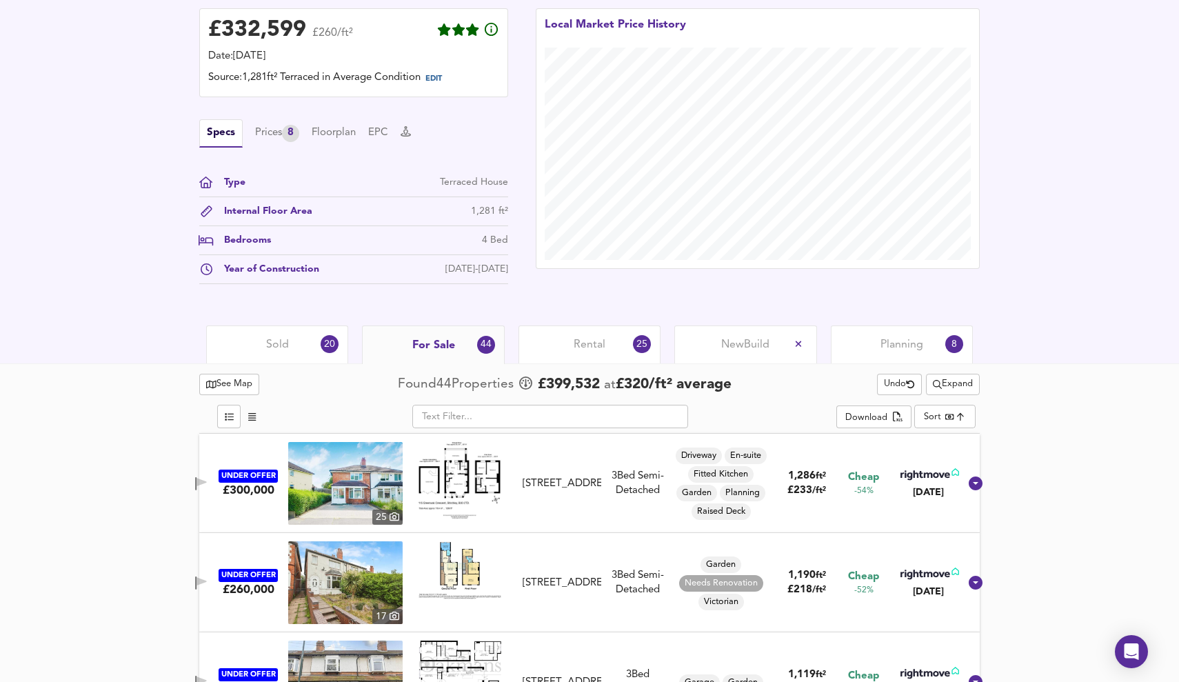
click at [961, 388] on span "Expand" at bounding box center [953, 385] width 40 height 16
click at [990, 456] on li "3-5 bed s Any Beds" at bounding box center [952, 456] width 139 height 22
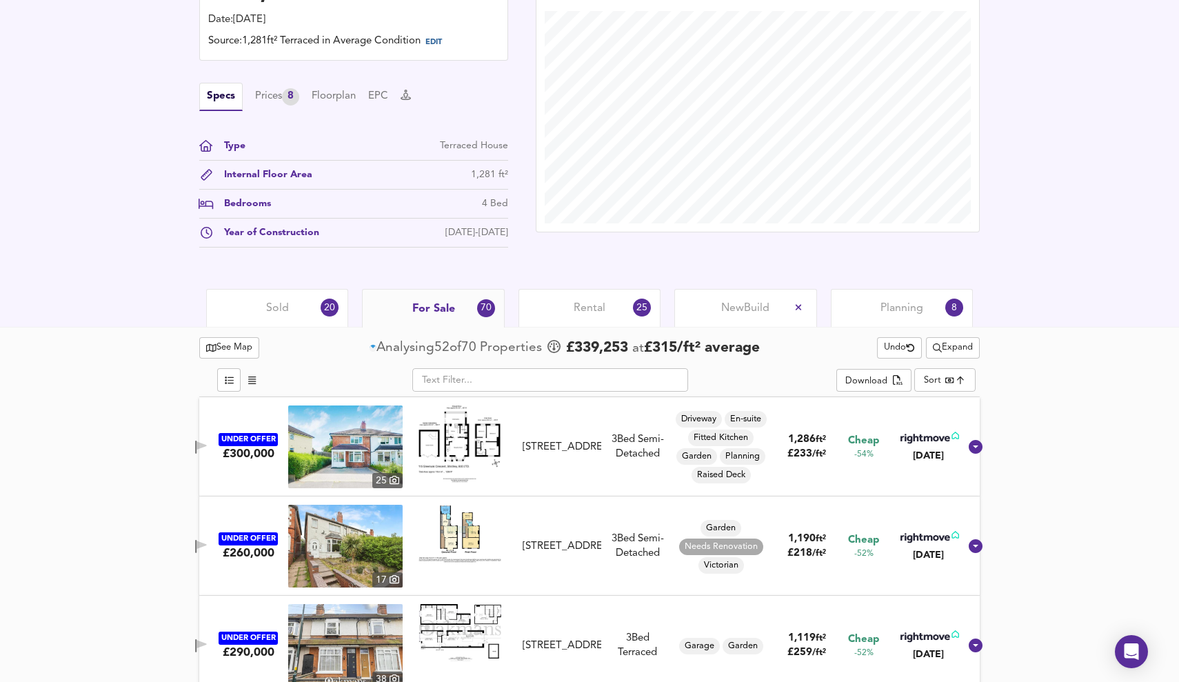
scroll to position [402, 0]
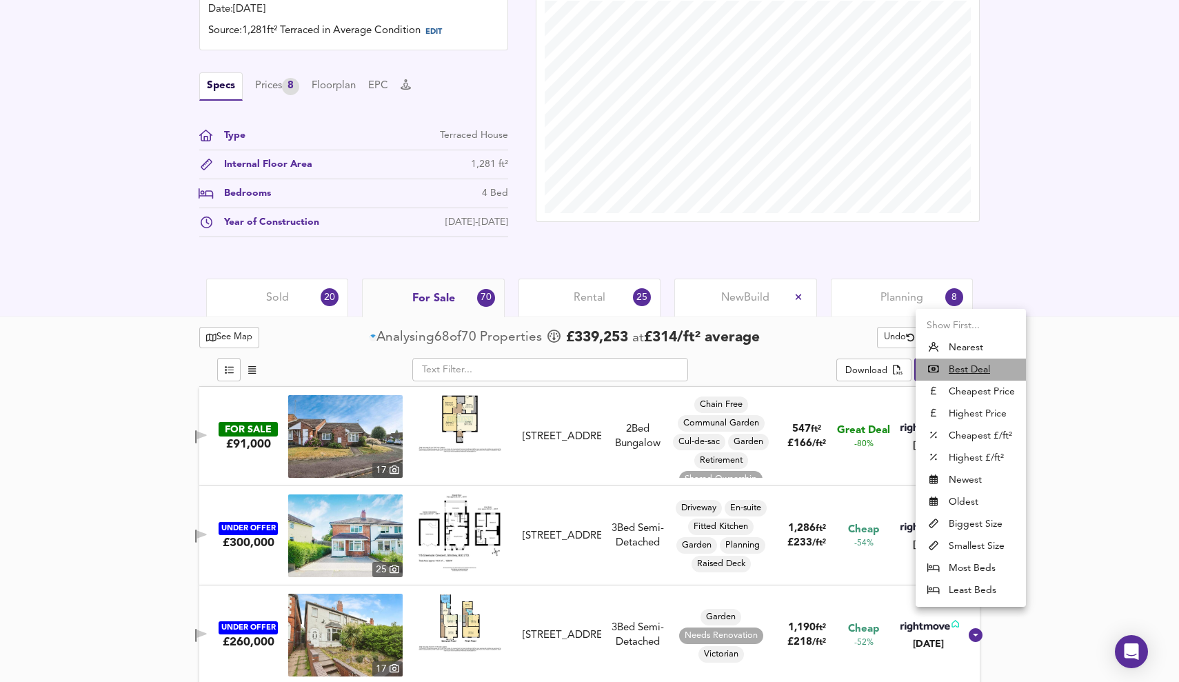
click at [972, 368] on u "Best Deal" at bounding box center [969, 370] width 41 height 14
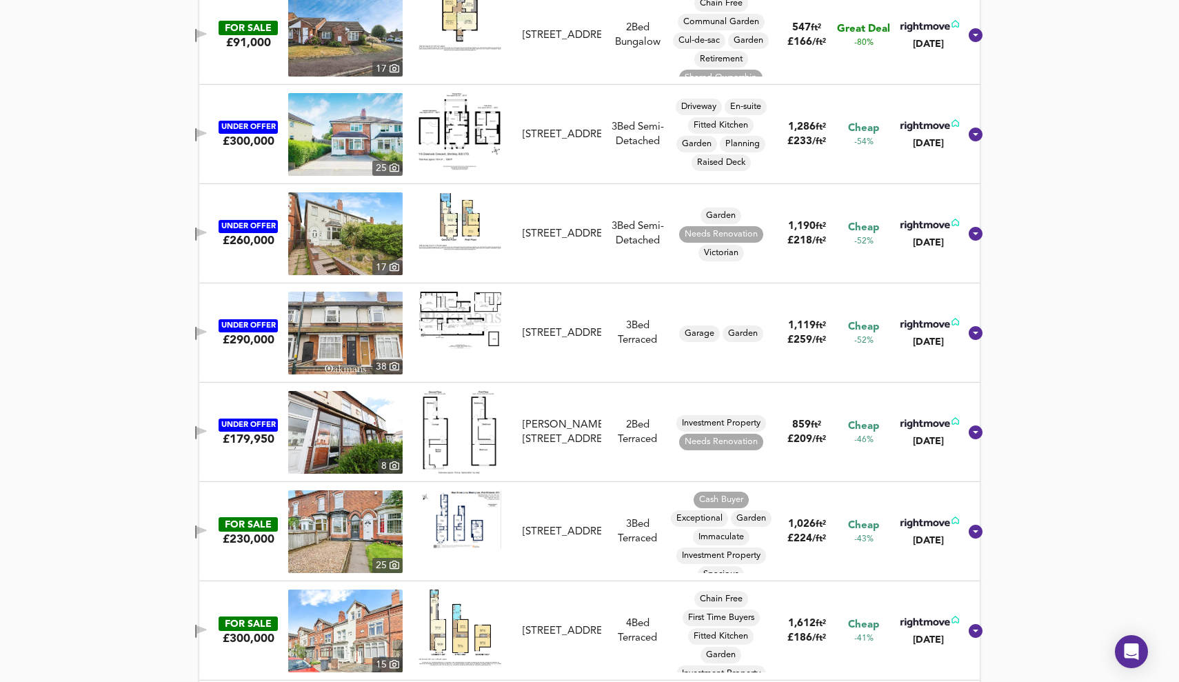
scroll to position [820, 0]
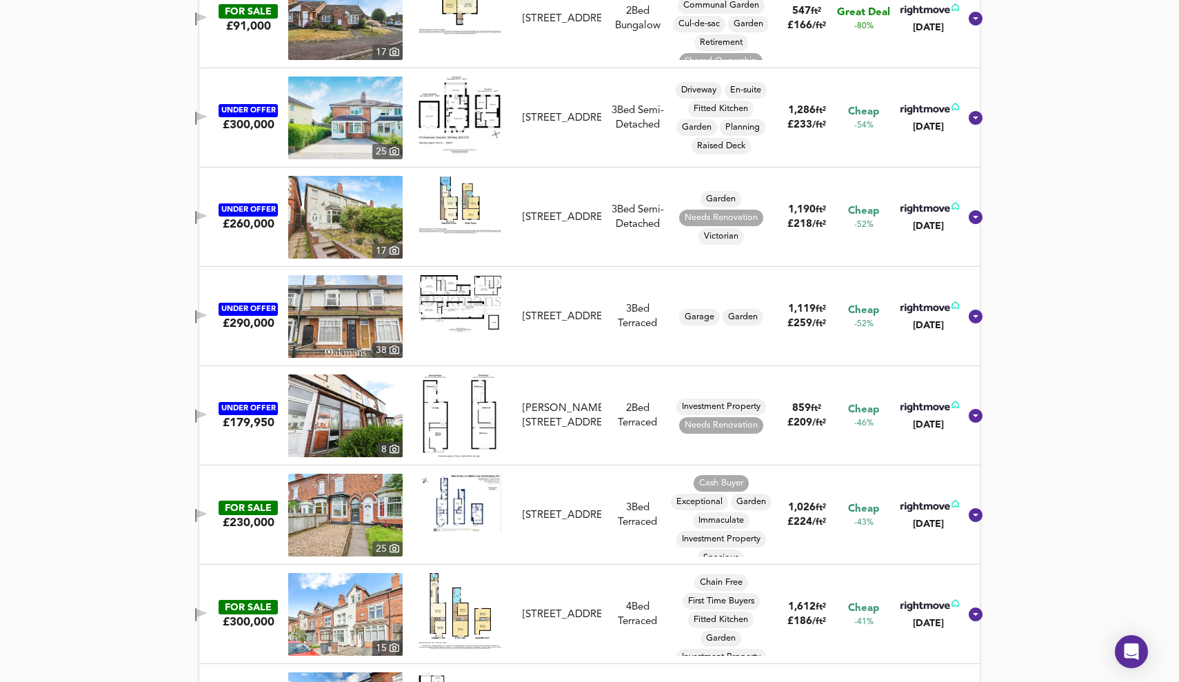
click at [359, 503] on img at bounding box center [345, 515] width 114 height 83
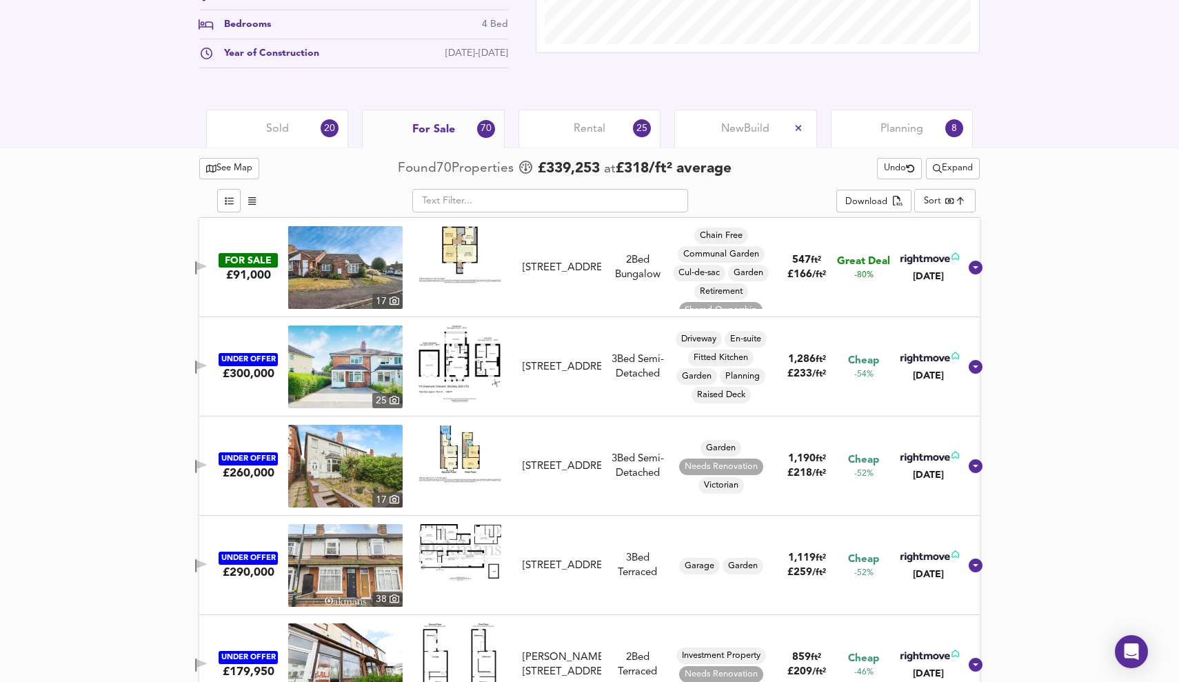
scroll to position [568, 0]
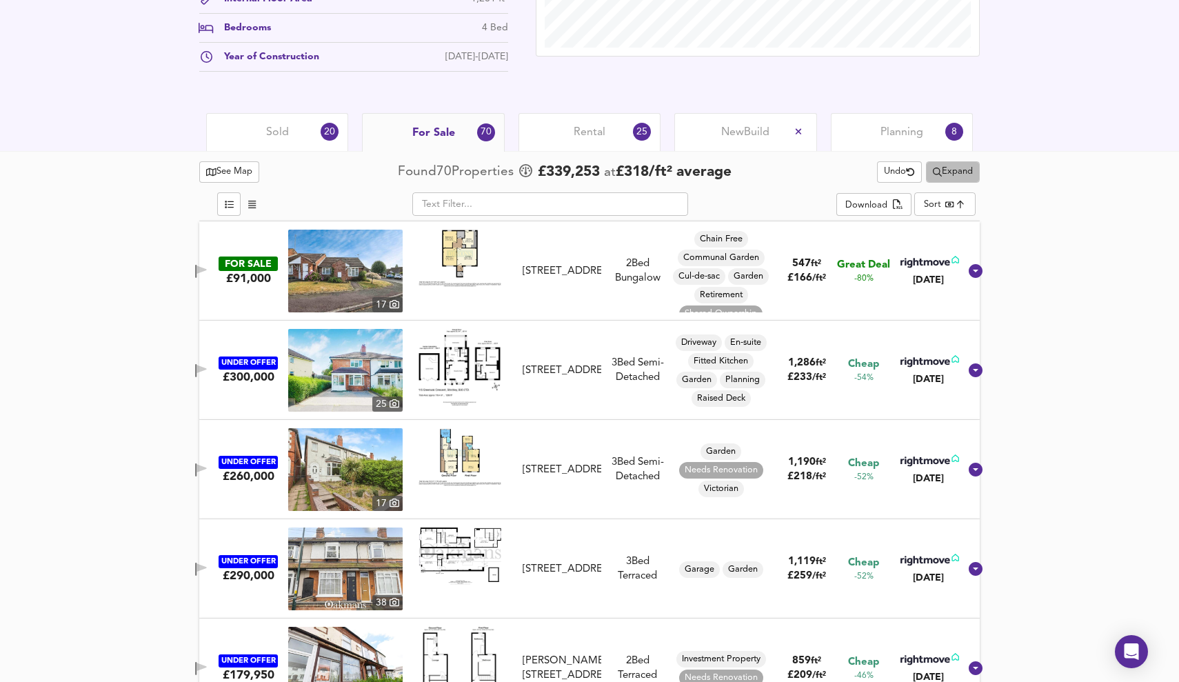
click at [956, 173] on span "Expand" at bounding box center [953, 172] width 40 height 16
click at [977, 199] on li "½ mile 1 mile" at bounding box center [950, 199] width 128 height 22
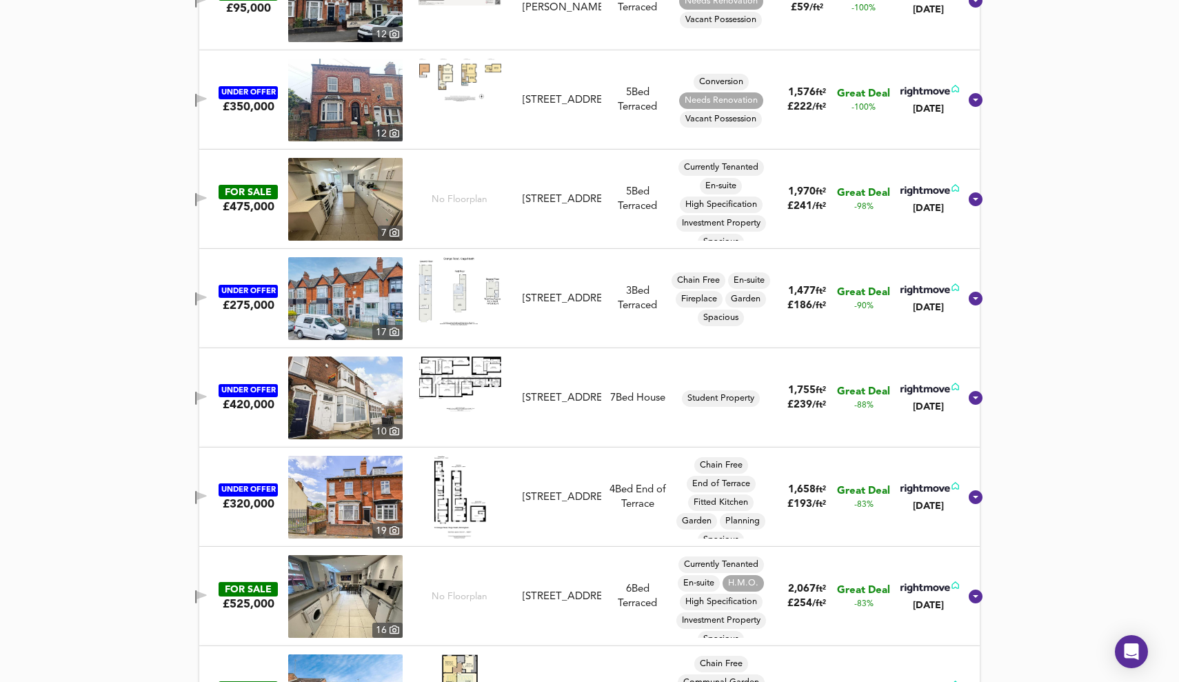
scroll to position [836, 0]
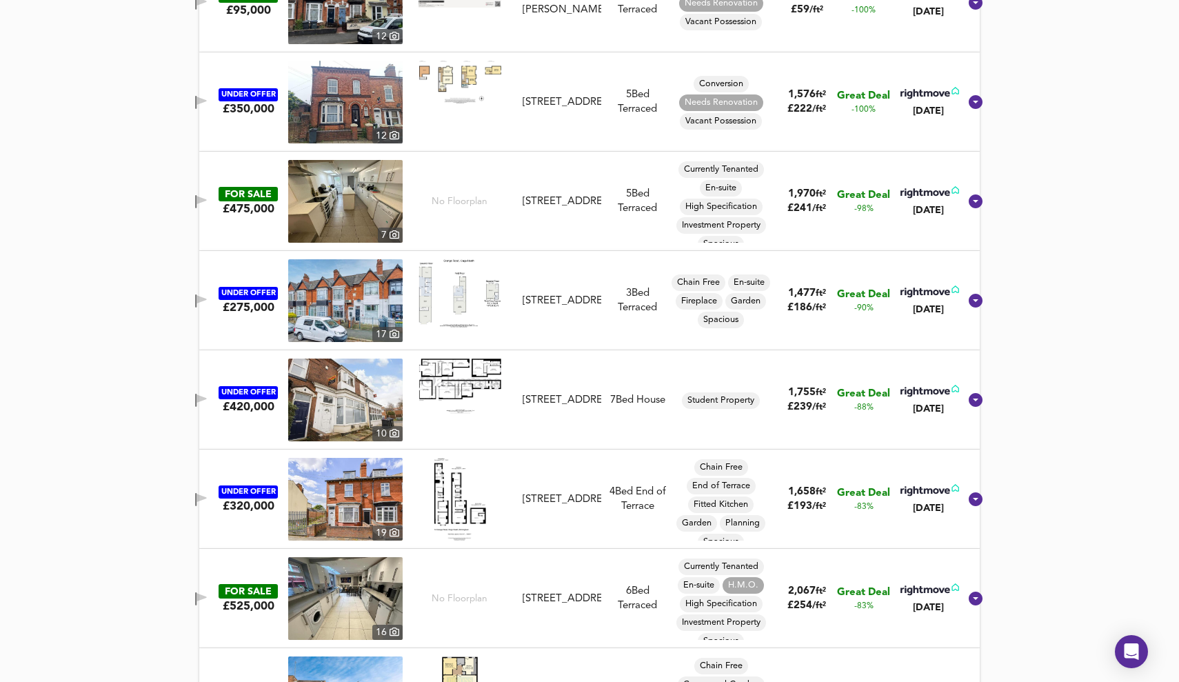
click at [332, 206] on img at bounding box center [345, 201] width 114 height 83
